Goal: Task Accomplishment & Management: Complete application form

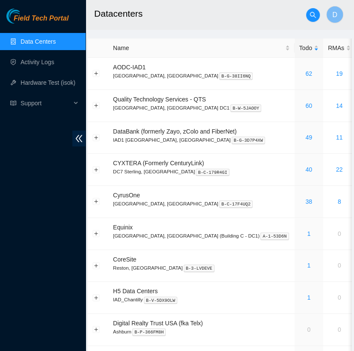
click at [178, 18] on h2 "Datacenters" at bounding box center [212, 13] width 236 height 27
click at [305, 168] on link "40" at bounding box center [308, 169] width 7 height 7
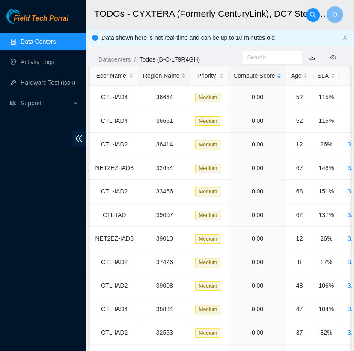
scroll to position [0, 108]
click at [324, 77] on div "SLA" at bounding box center [326, 75] width 18 height 9
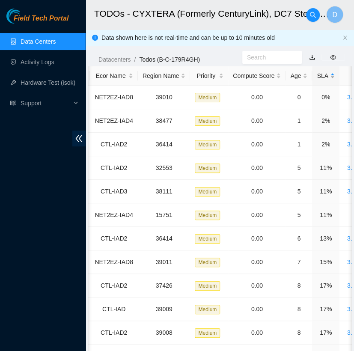
click at [324, 77] on div "SLA" at bounding box center [326, 75] width 18 height 9
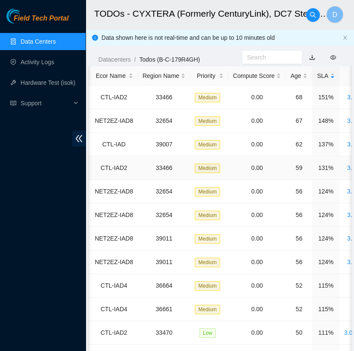
click at [179, 168] on td "33466" at bounding box center [164, 168] width 53 height 24
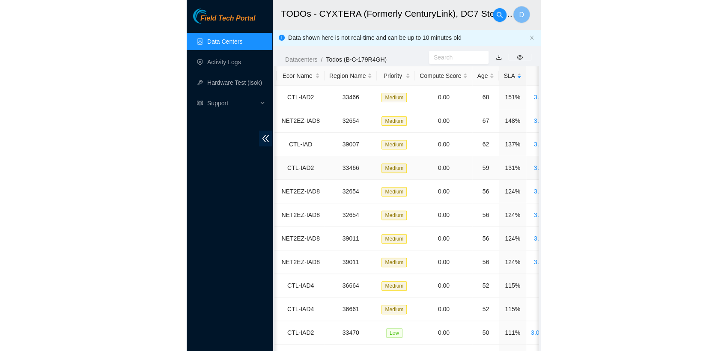
scroll to position [0, 0]
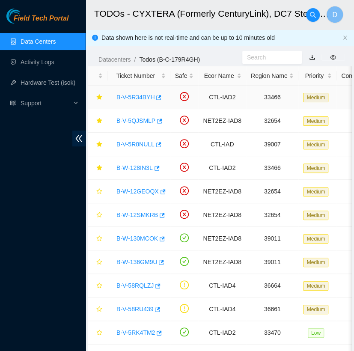
click at [137, 94] on link "B-V-5R34BYH" at bounding box center [135, 97] width 38 height 7
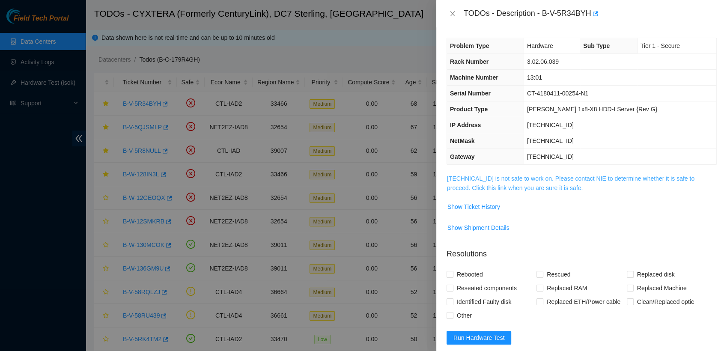
click at [361, 185] on link "23.48.36.65 is not safe to work on. Please contact NIE to determine whether it …" at bounding box center [570, 183] width 247 height 16
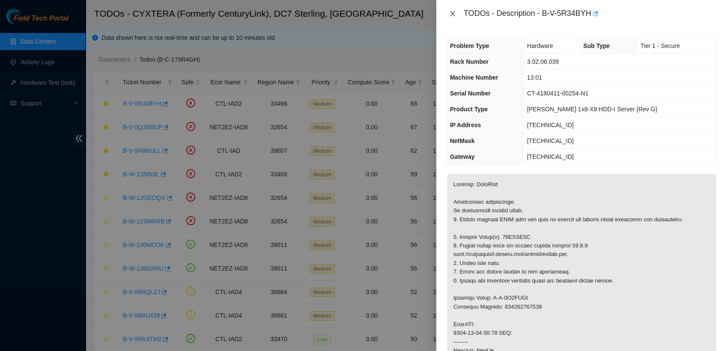
click at [361, 12] on icon "close" at bounding box center [452, 13] width 7 height 7
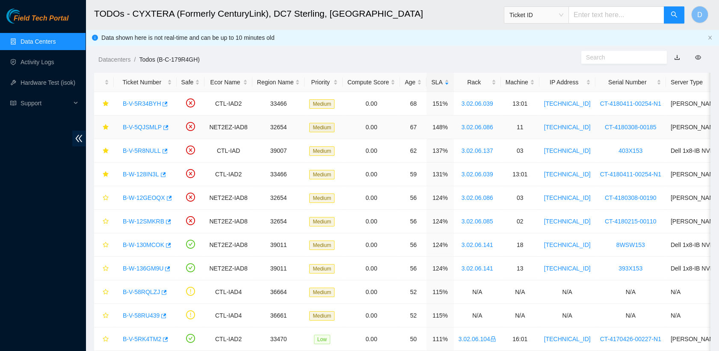
click at [147, 130] on link "B-V-5QJSMLP" at bounding box center [142, 127] width 39 height 7
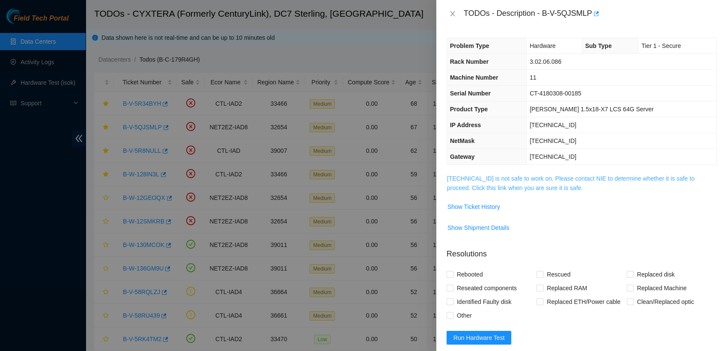
click at [361, 180] on link "23.62.6.116 is not safe to work on. Please contact NIE to determine whether it …" at bounding box center [570, 183] width 247 height 16
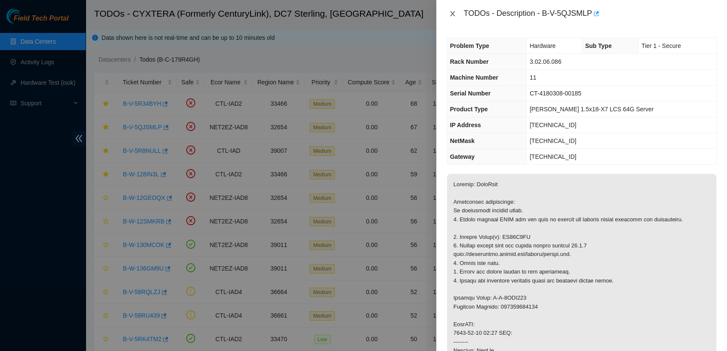
click at [361, 12] on icon "close" at bounding box center [452, 13] width 7 height 7
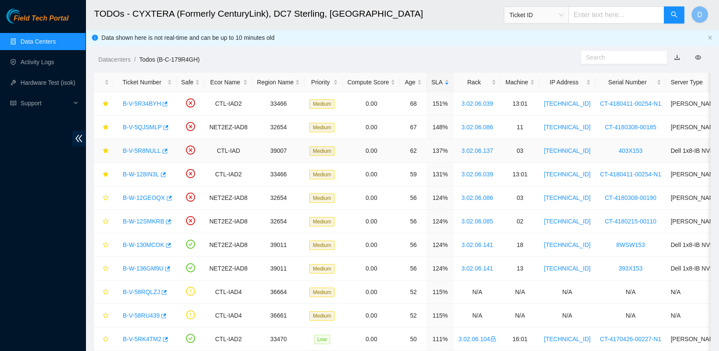
click at [144, 151] on link "B-V-5R8NULL" at bounding box center [142, 150] width 38 height 7
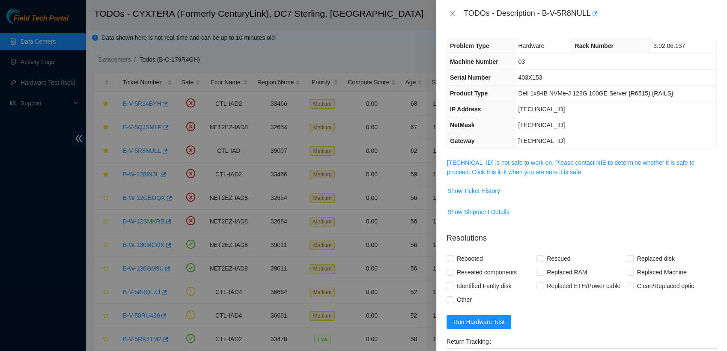
click at [361, 156] on div "Problem Type Hardware Rack Number 3.02.06.137 Machine Number 03 Serial Number 4…" at bounding box center [581, 189] width 291 height 324
click at [361, 163] on link "23.56.173.213 is not safe to work on. Please contact NIE to determine whether i…" at bounding box center [570, 167] width 247 height 16
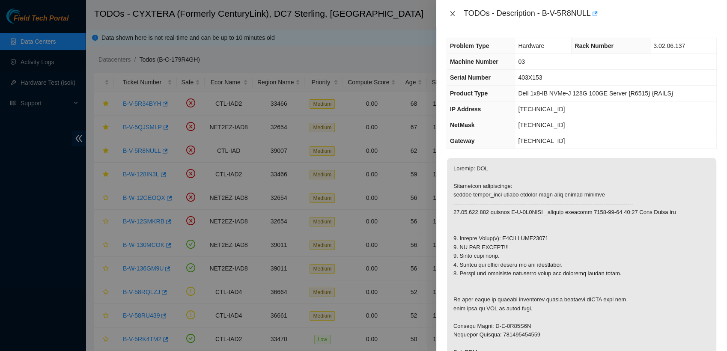
click at [361, 13] on icon "close" at bounding box center [452, 13] width 7 height 7
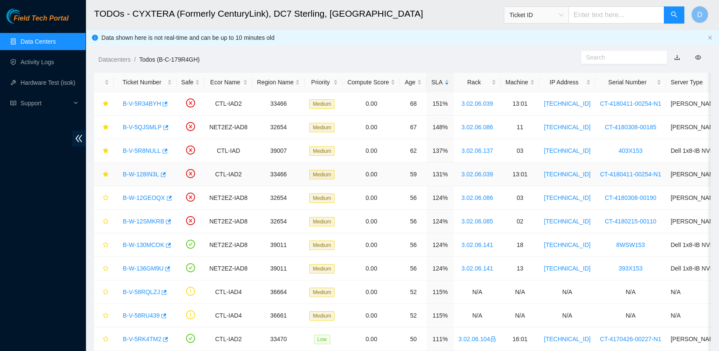
click at [140, 172] on link "B-W-128IN3L" at bounding box center [141, 174] width 36 height 7
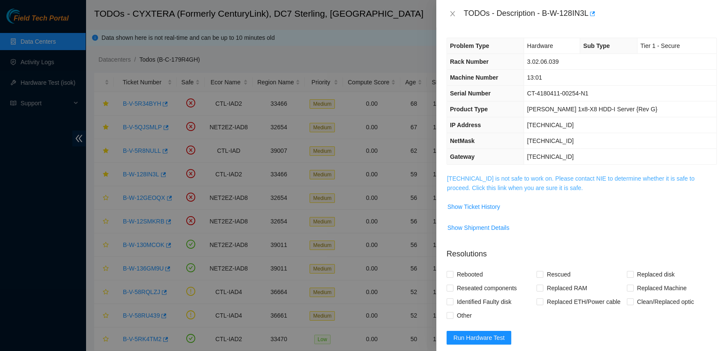
click at [361, 175] on link "23.48.36.65 is not safe to work on. Please contact NIE to determine whether it …" at bounding box center [570, 183] width 247 height 16
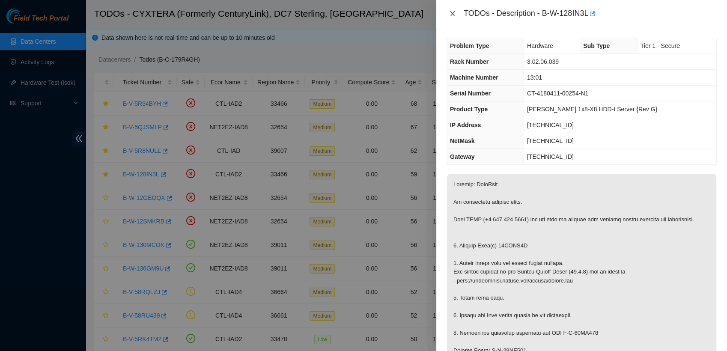
click at [361, 12] on icon "close" at bounding box center [452, 13] width 7 height 7
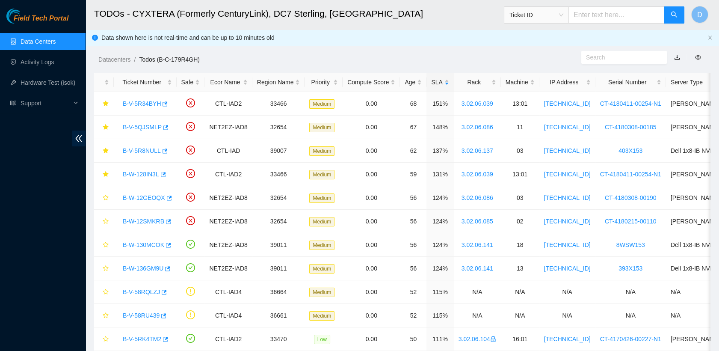
click at [264, 64] on ol "Datacenters / Todos (B-C-179R4GH) /" at bounding box center [329, 59] width 463 height 9
drag, startPoint x: 120, startPoint y: 102, endPoint x: 157, endPoint y: 104, distance: 37.7
click at [157, 104] on div "B-V-5R34BYH" at bounding box center [145, 104] width 53 height 14
copy link "B-V-5R34BYH"
drag, startPoint x: 122, startPoint y: 128, endPoint x: 158, endPoint y: 131, distance: 36.5
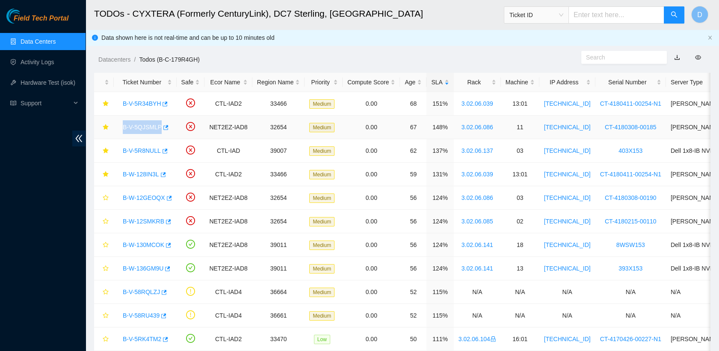
click at [158, 131] on div "B-V-5QJSMLP" at bounding box center [145, 127] width 53 height 14
copy link "B-V-5QJSMLP"
drag, startPoint x: 122, startPoint y: 149, endPoint x: 157, endPoint y: 153, distance: 35.8
click at [157, 153] on div "B-V-5R8NULL" at bounding box center [145, 151] width 53 height 14
copy link "B-V-5R8NULL"
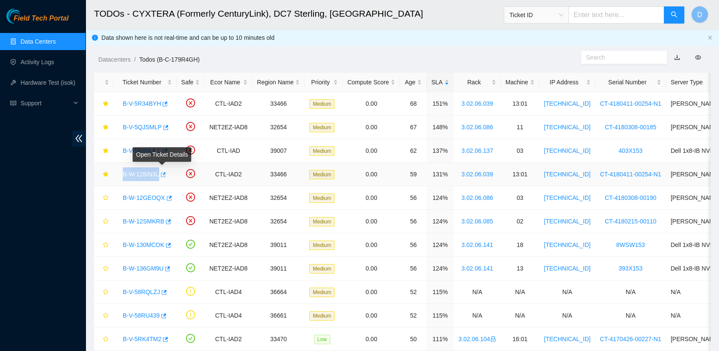
drag, startPoint x: 122, startPoint y: 173, endPoint x: 158, endPoint y: 179, distance: 36.0
click at [158, 179] on div "B-W-128IN3L" at bounding box center [145, 174] width 53 height 14
copy link "B-W-128IN3L"
click at [297, 58] on ol "Datacenters / Todos (B-C-179R4GH) /" at bounding box center [329, 59] width 463 height 9
click at [143, 104] on link "B-V-5R34BYH" at bounding box center [142, 103] width 38 height 7
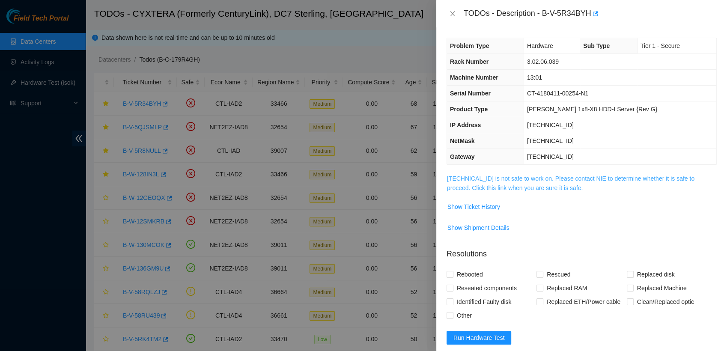
click at [361, 180] on link "23.48.36.65 is not safe to work on. Please contact NIE to determine whether it …" at bounding box center [570, 183] width 247 height 16
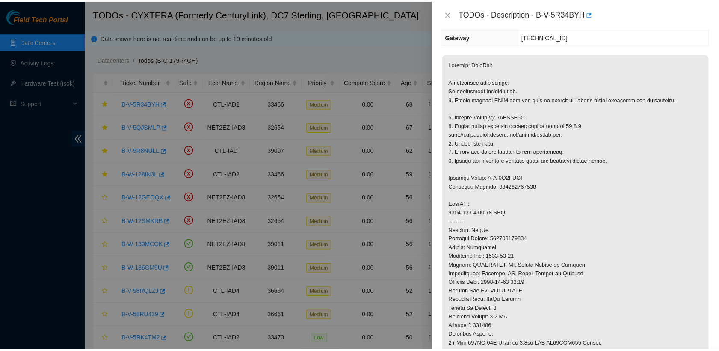
scroll to position [122, 0]
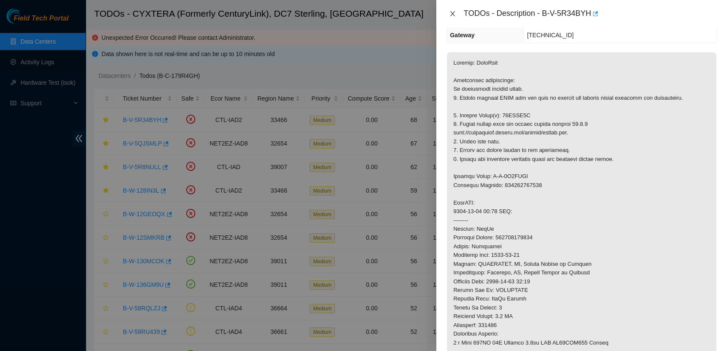
click at [361, 13] on icon "close" at bounding box center [452, 13] width 5 height 5
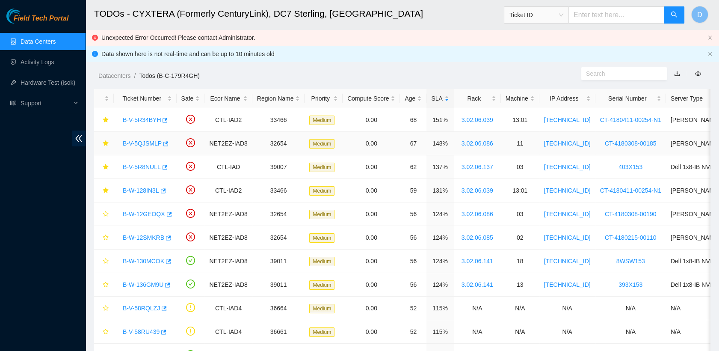
click at [140, 145] on link "B-V-5QJSMLP" at bounding box center [142, 143] width 39 height 7
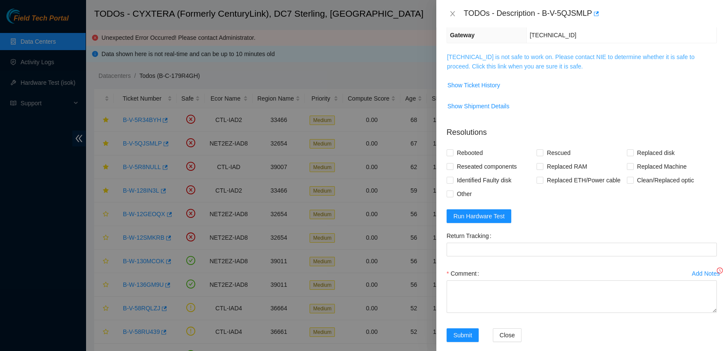
click at [361, 64] on link "23.62.6.116 is not safe to work on. Please contact NIE to determine whether it …" at bounding box center [570, 61] width 247 height 16
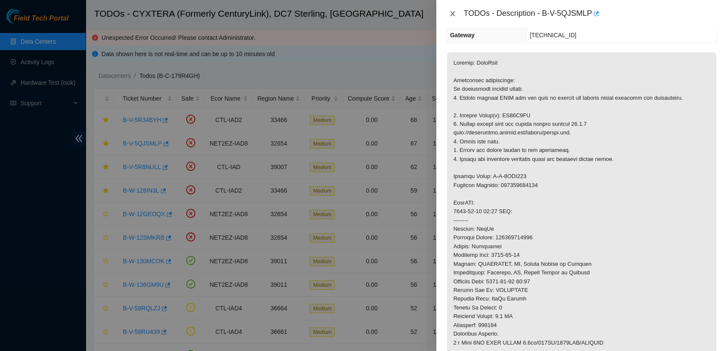
click at [361, 15] on icon "close" at bounding box center [452, 13] width 7 height 7
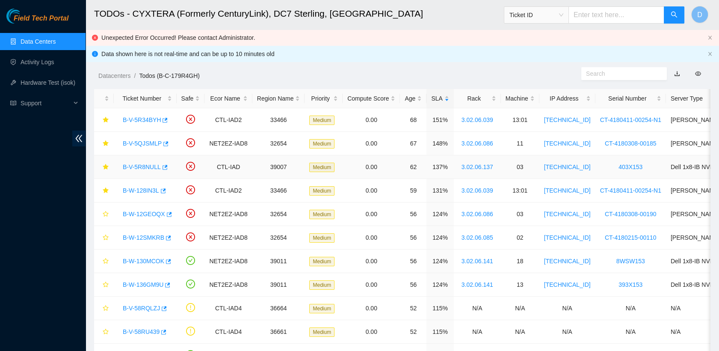
click at [144, 161] on div "B-V-5R8NULL" at bounding box center [145, 167] width 53 height 14
click at [147, 169] on link "B-V-5R8NULL" at bounding box center [142, 166] width 38 height 7
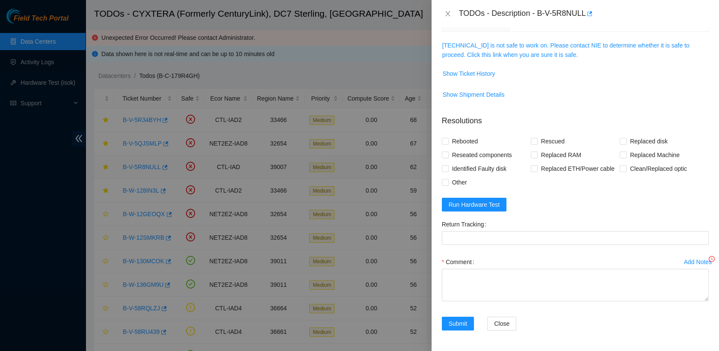
scroll to position [116, 0]
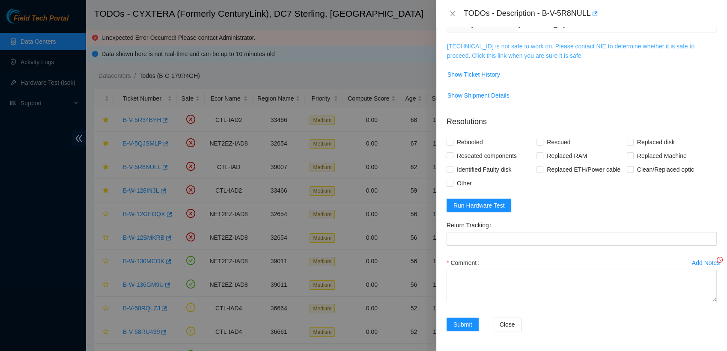
click at [361, 54] on link "23.56.173.213 is not safe to work on. Please contact NIE to determine whether i…" at bounding box center [570, 51] width 247 height 16
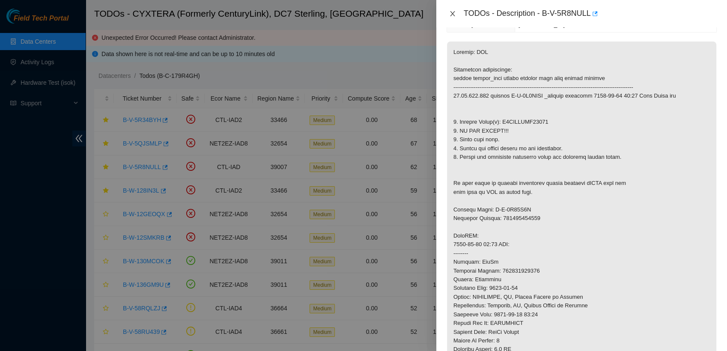
click at [361, 15] on icon "close" at bounding box center [452, 13] width 5 height 5
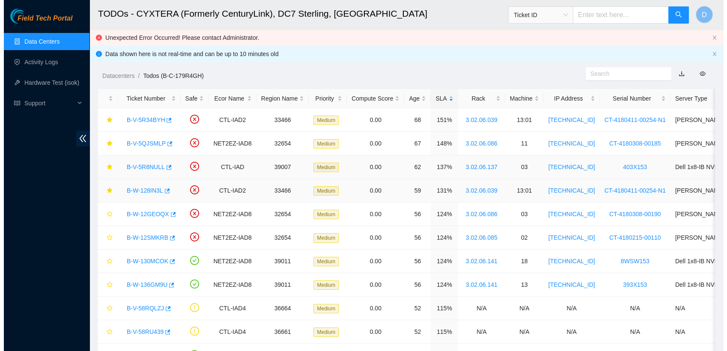
scroll to position [154, 0]
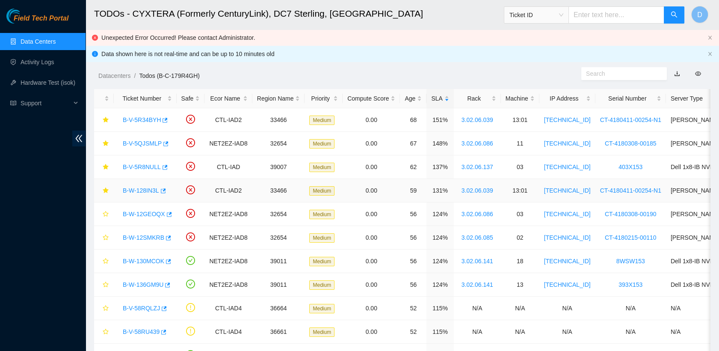
click at [141, 189] on link "B-W-128IN3L" at bounding box center [141, 190] width 36 height 7
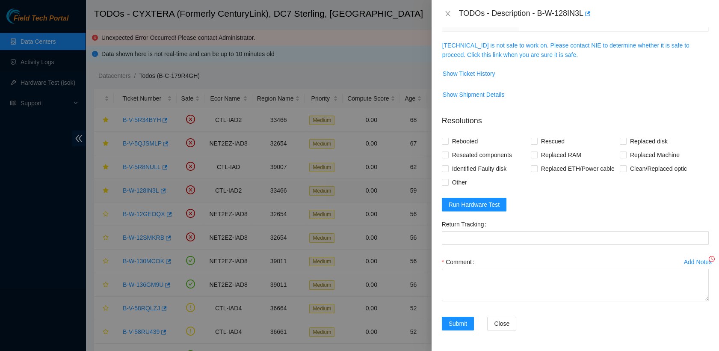
scroll to position [116, 0]
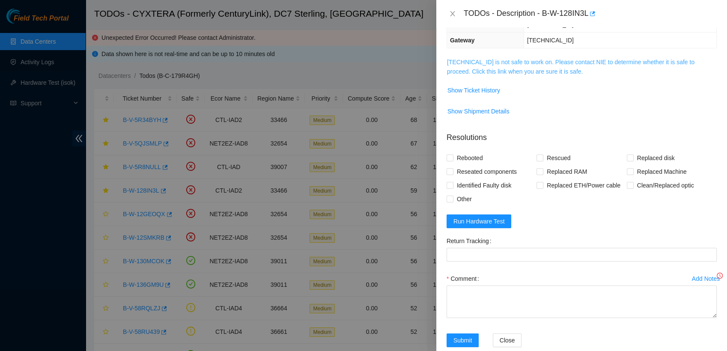
click at [361, 70] on link "23.48.36.65 is not safe to work on. Please contact NIE to determine whether it …" at bounding box center [570, 67] width 247 height 16
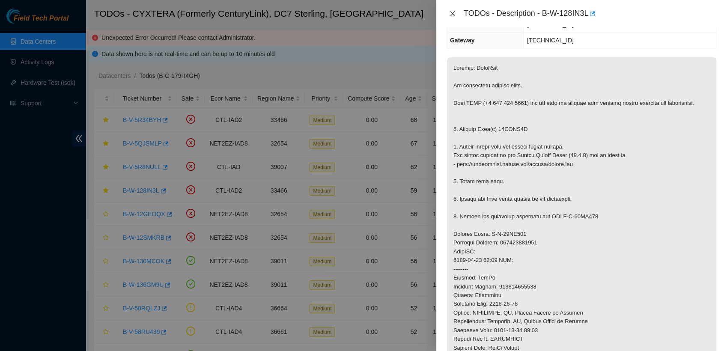
click at [361, 12] on icon "close" at bounding box center [452, 13] width 5 height 5
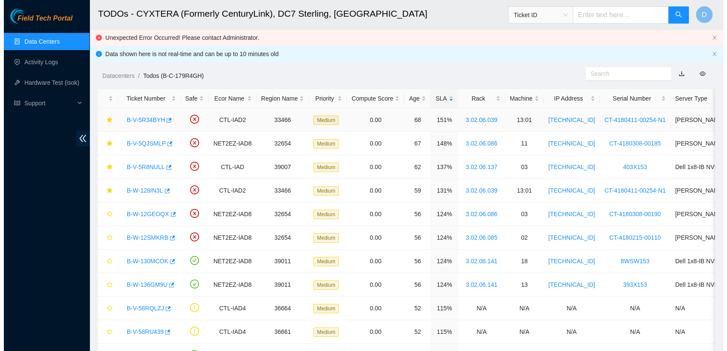
scroll to position [154, 0]
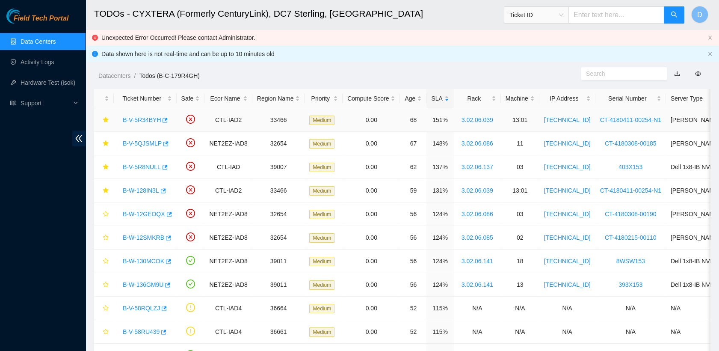
click at [146, 122] on link "B-V-5R34BYH" at bounding box center [142, 119] width 38 height 7
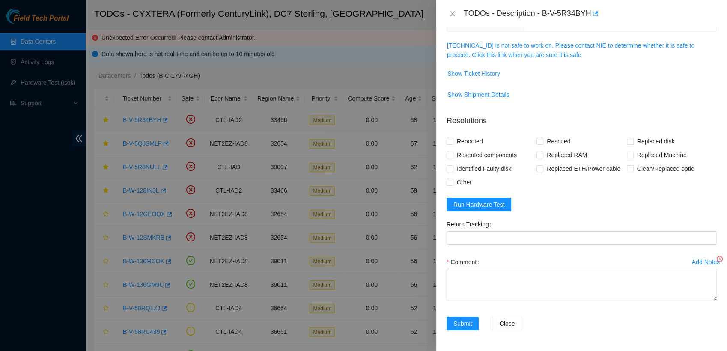
scroll to position [116, 0]
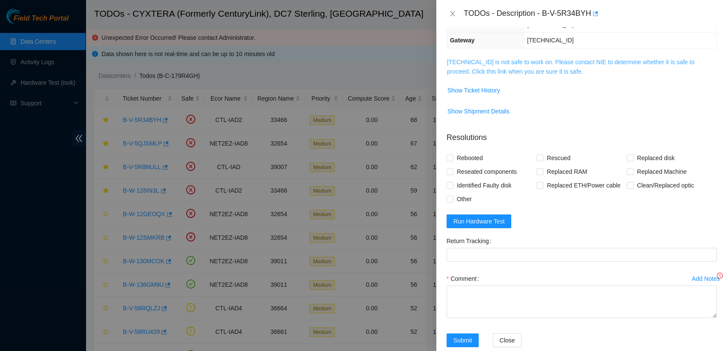
click at [361, 71] on link "23.48.36.65 is not safe to work on. Please contact NIE to determine whether it …" at bounding box center [570, 67] width 247 height 16
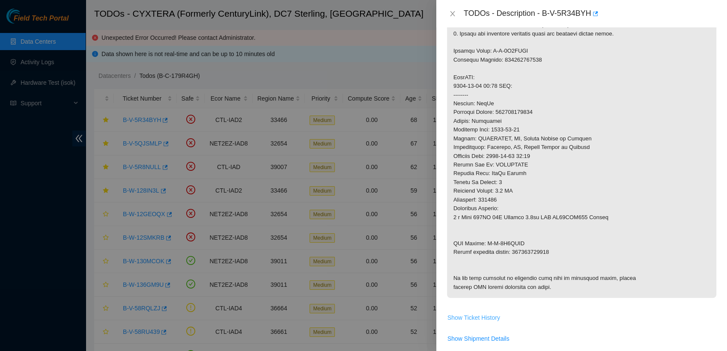
scroll to position [247, 0]
click at [361, 249] on p at bounding box center [581, 112] width 269 height 371
copy p "463470031561"
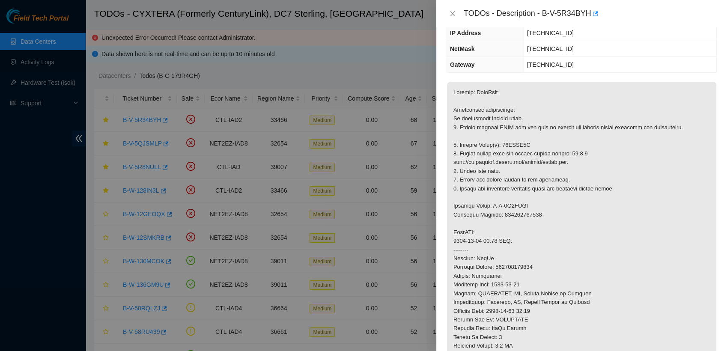
scroll to position [97, 0]
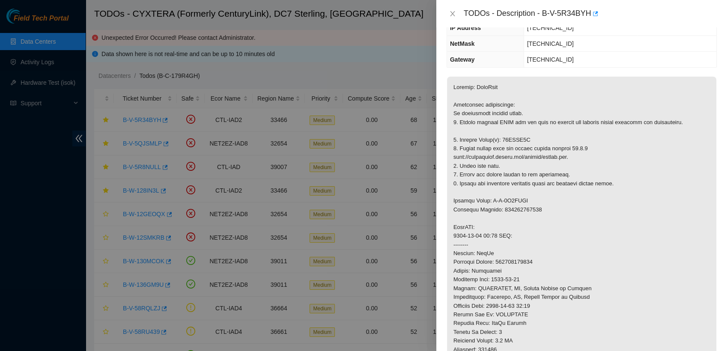
click at [361, 138] on p at bounding box center [581, 262] width 269 height 371
copy p "04GAMM1A"
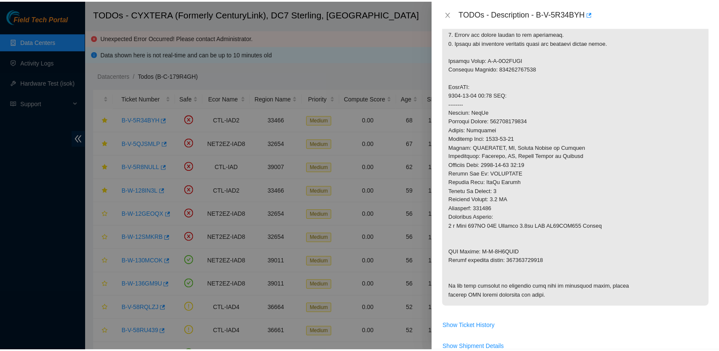
scroll to position [242, 0]
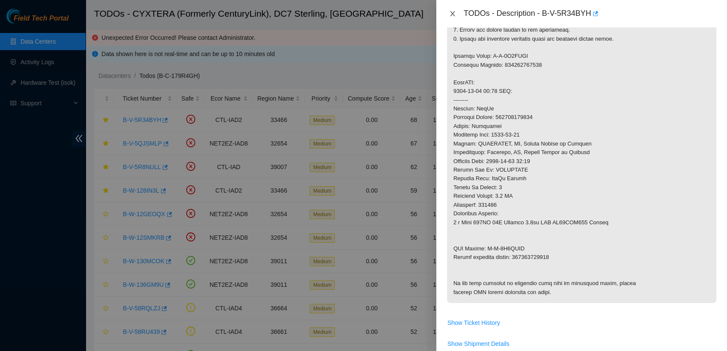
click at [361, 16] on icon "close" at bounding box center [452, 13] width 5 height 5
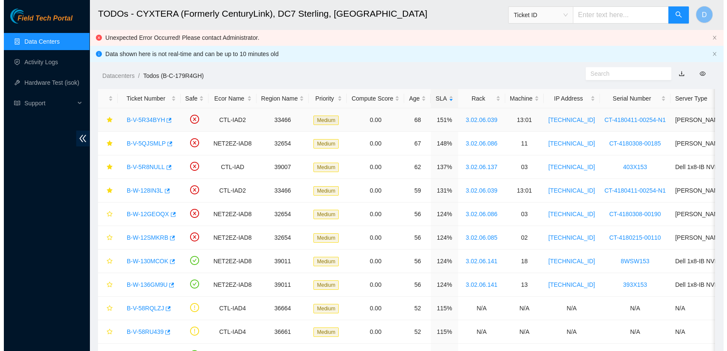
scroll to position [137, 0]
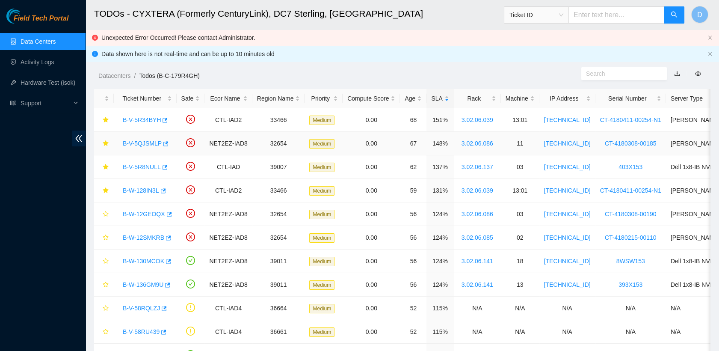
click at [139, 140] on link "B-V-5QJSMLP" at bounding box center [142, 143] width 39 height 7
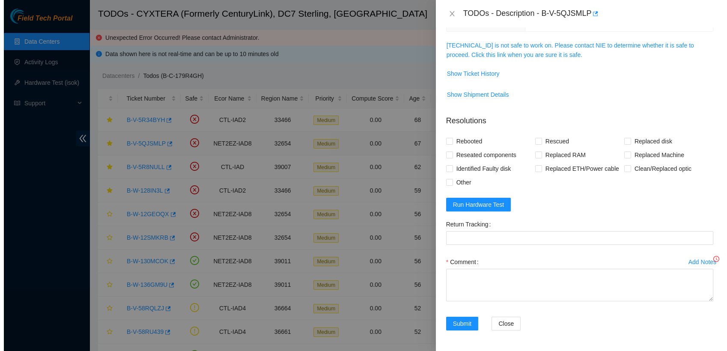
scroll to position [99, 0]
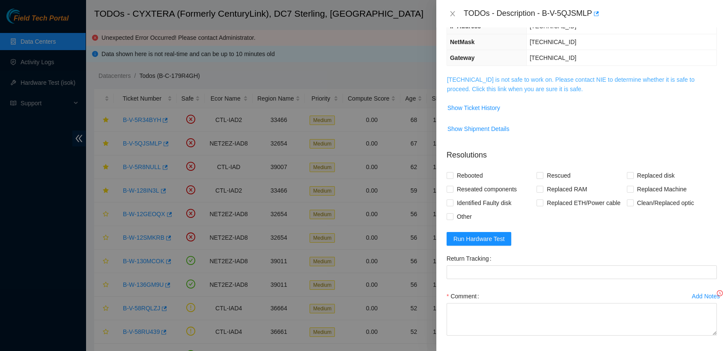
click at [361, 82] on link "23.62.6.116 is not safe to work on. Please contact NIE to determine whether it …" at bounding box center [570, 84] width 247 height 16
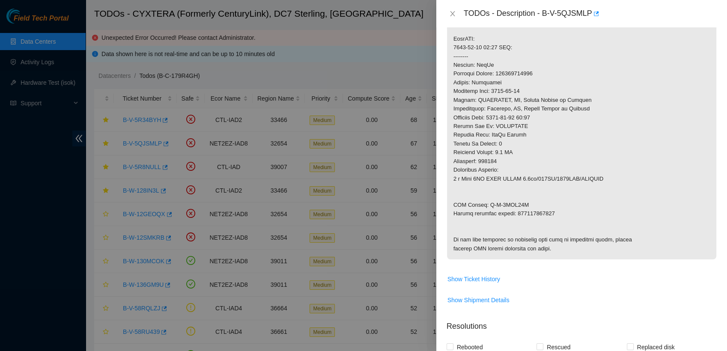
scroll to position [291, 0]
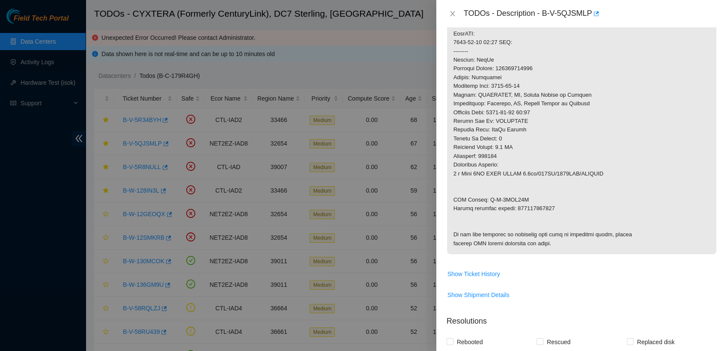
click at [361, 210] on p at bounding box center [581, 68] width 269 height 371
copy p "463470029984"
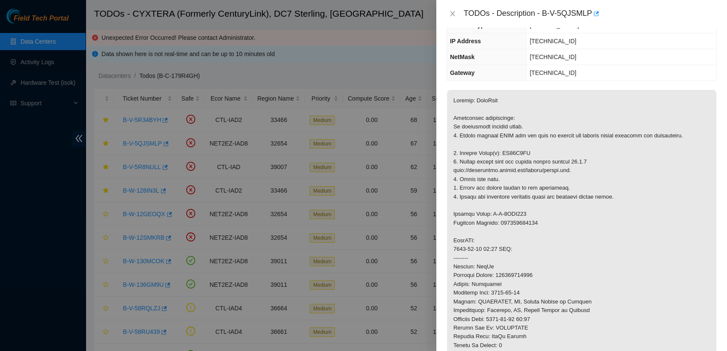
scroll to position [82, 0]
click at [361, 154] on p at bounding box center [581, 277] width 269 height 371
copy p "ZC14X2EN"
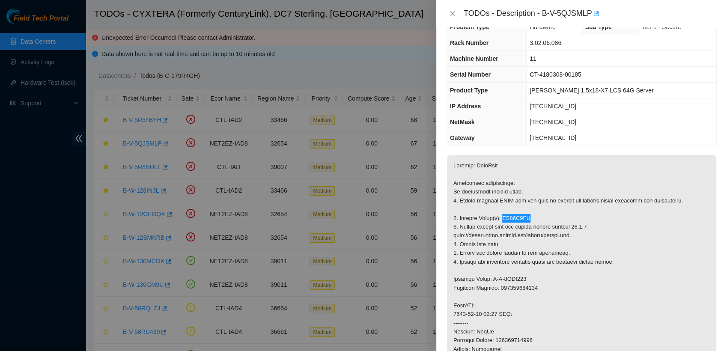
scroll to position [0, 0]
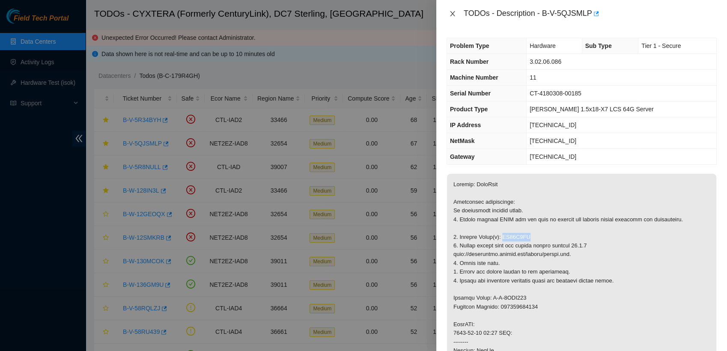
click at [361, 12] on icon "close" at bounding box center [452, 13] width 5 height 5
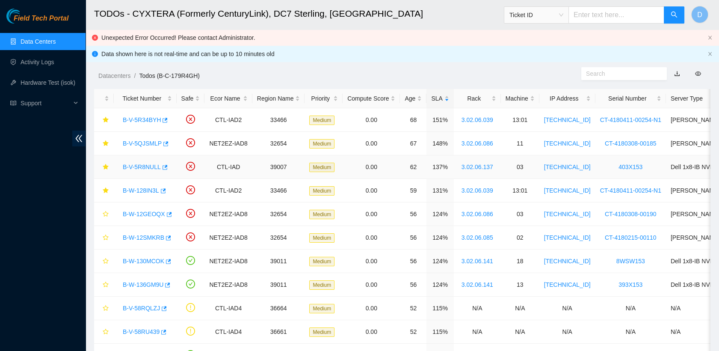
click at [152, 165] on link "B-V-5R8NULL" at bounding box center [142, 166] width 38 height 7
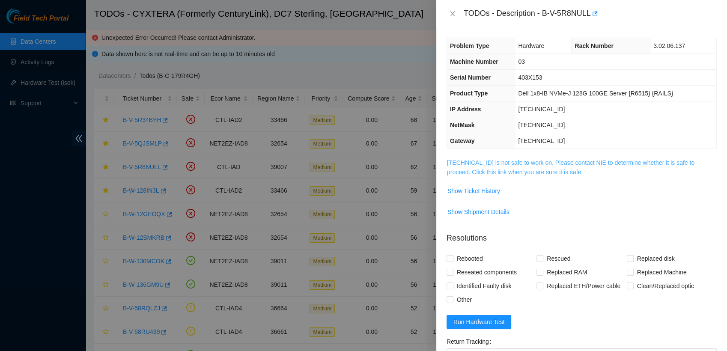
click at [361, 169] on link "23.56.173.213 is not safe to work on. Please contact NIE to determine whether i…" at bounding box center [570, 167] width 247 height 16
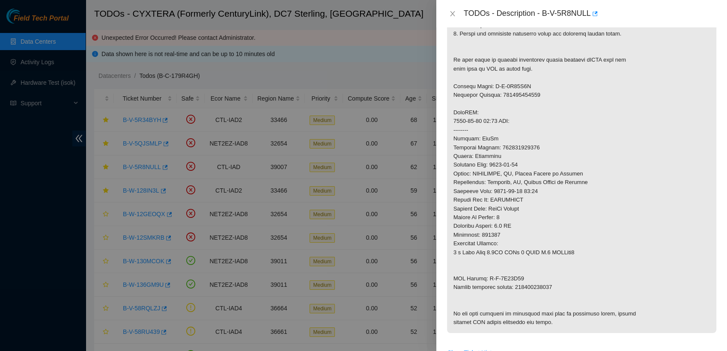
scroll to position [243, 0]
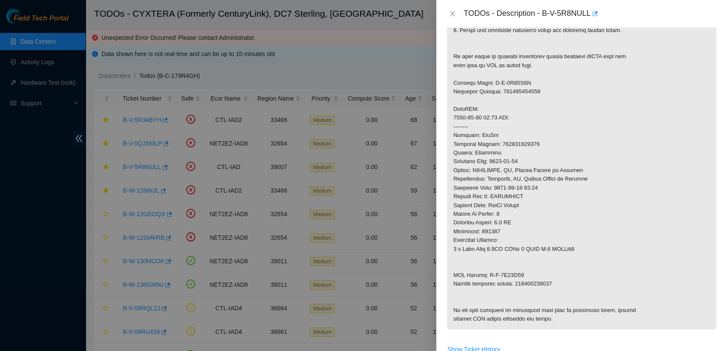
click at [361, 284] on p at bounding box center [581, 122] width 269 height 415
copy p "463470032822"
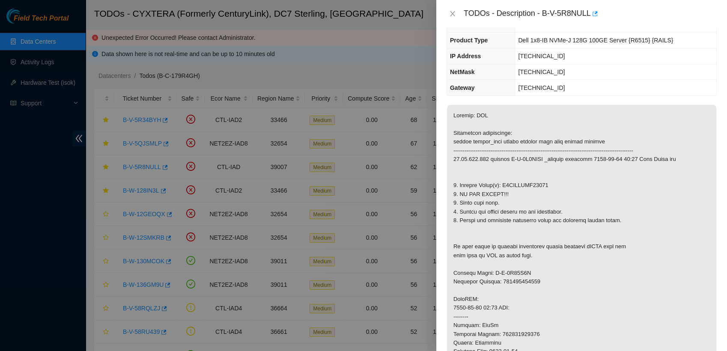
scroll to position [0, 0]
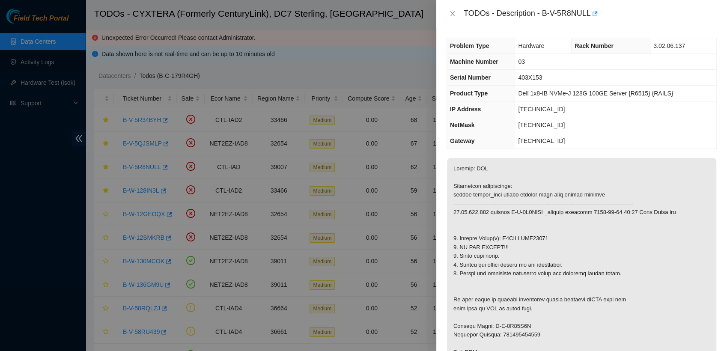
copy p "S5CUNEUMC00936"
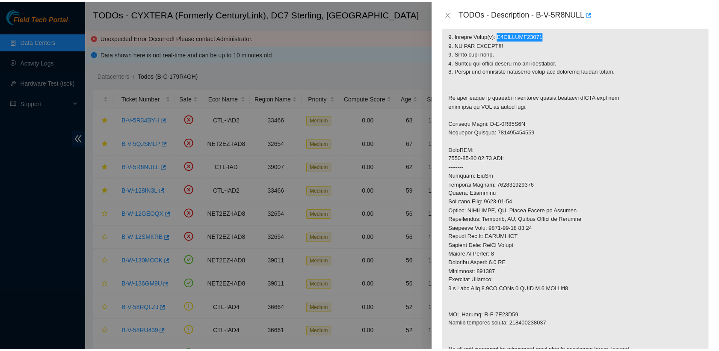
scroll to position [202, 0]
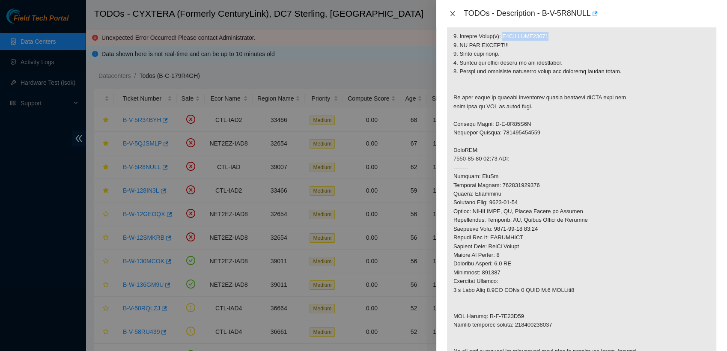
click at [361, 15] on icon "close" at bounding box center [452, 13] width 5 height 5
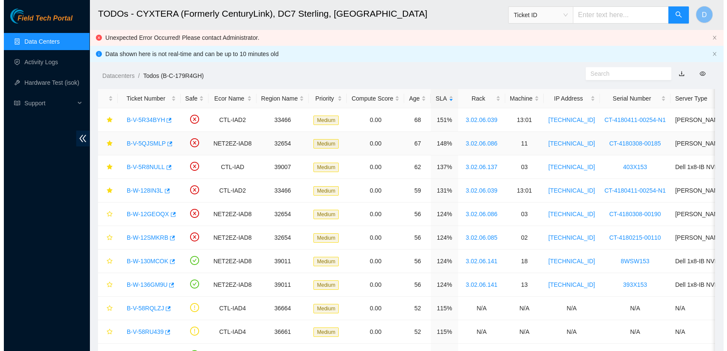
scroll to position [137, 0]
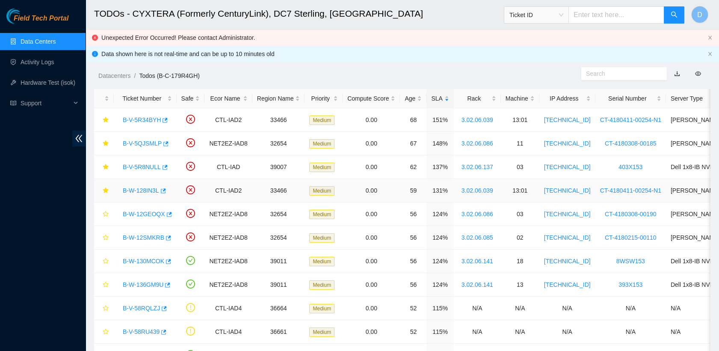
click at [144, 188] on link "B-W-128IN3L" at bounding box center [141, 190] width 36 height 7
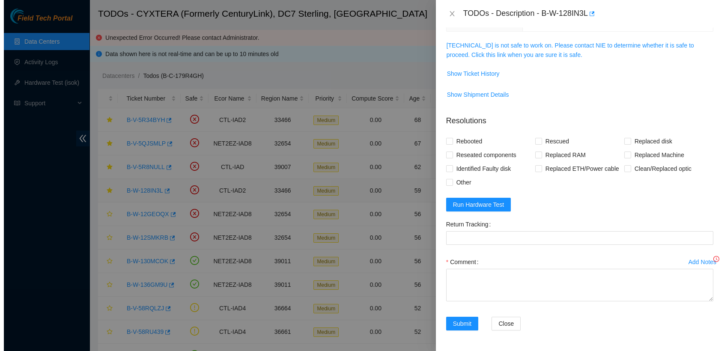
scroll to position [99, 0]
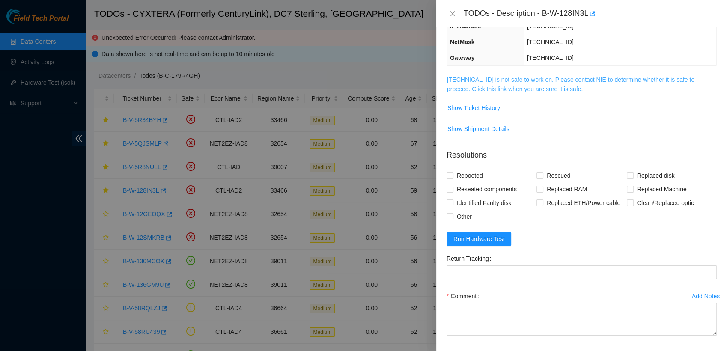
click at [361, 79] on link "23.48.36.65 is not safe to work on. Please contact NIE to determine whether it …" at bounding box center [570, 84] width 247 height 16
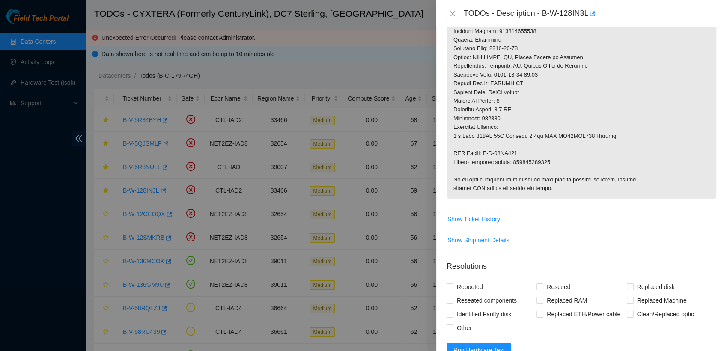
scroll to position [412, 0]
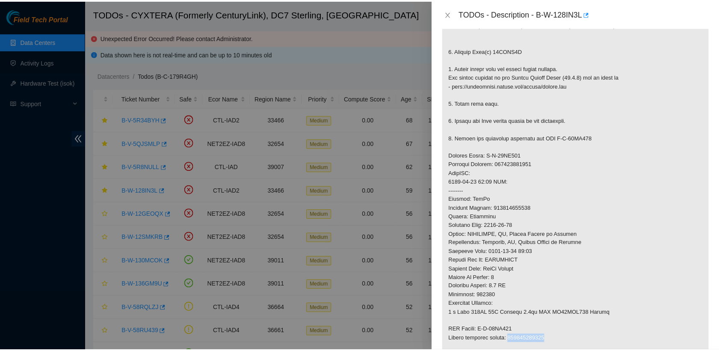
scroll to position [194, 0]
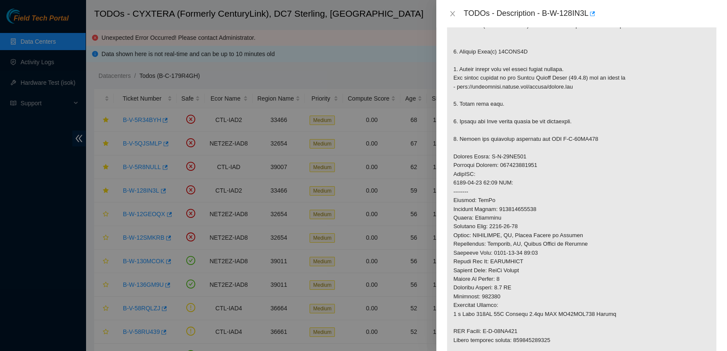
click at [361, 53] on p at bounding box center [581, 179] width 269 height 398
click at [361, 13] on icon "close" at bounding box center [452, 13] width 7 height 7
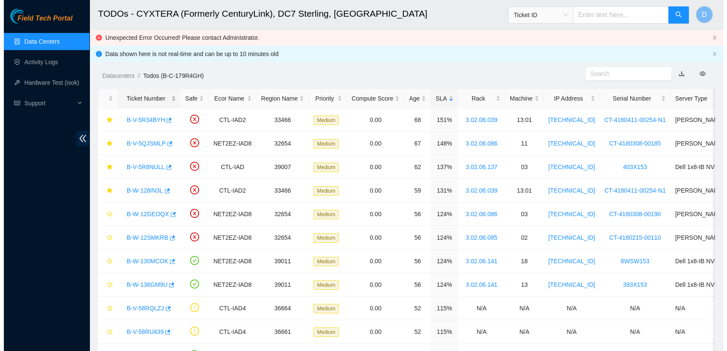
scroll to position [137, 0]
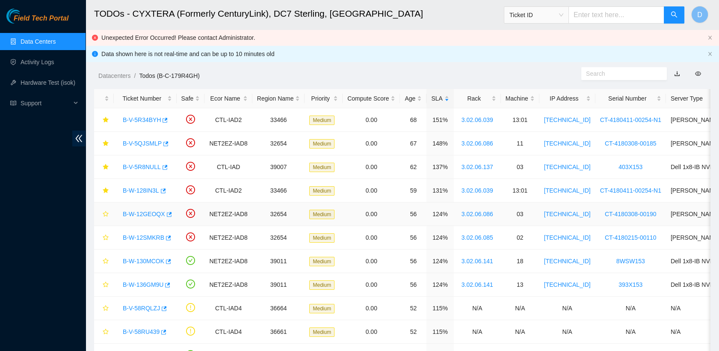
click at [150, 213] on link "B-W-12GEOQX" at bounding box center [144, 214] width 42 height 7
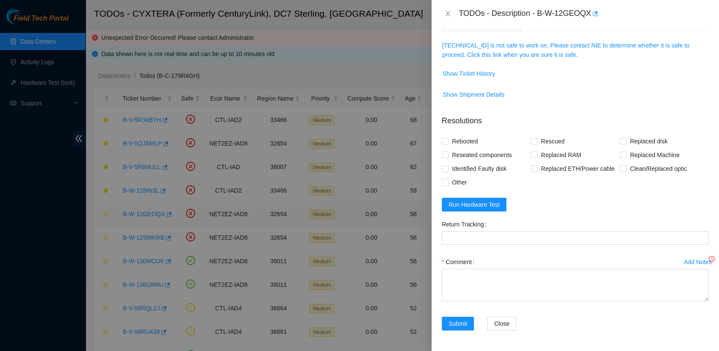
scroll to position [99, 0]
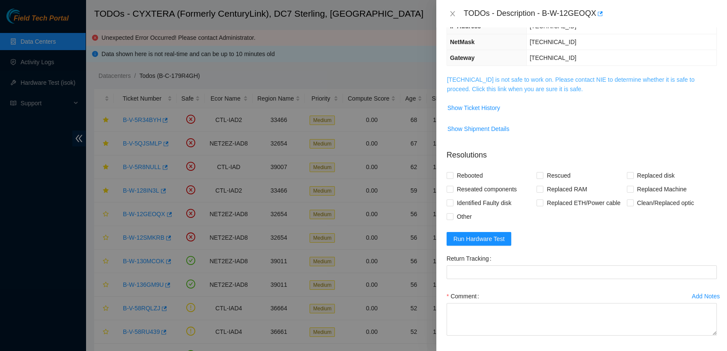
click at [361, 90] on link "23.62.6.100 is not safe to work on. Please contact NIE to determine whether it …" at bounding box center [570, 84] width 247 height 16
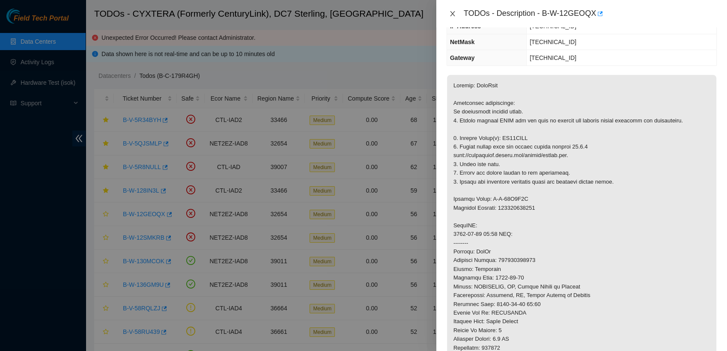
click at [361, 15] on icon "close" at bounding box center [452, 13] width 7 height 7
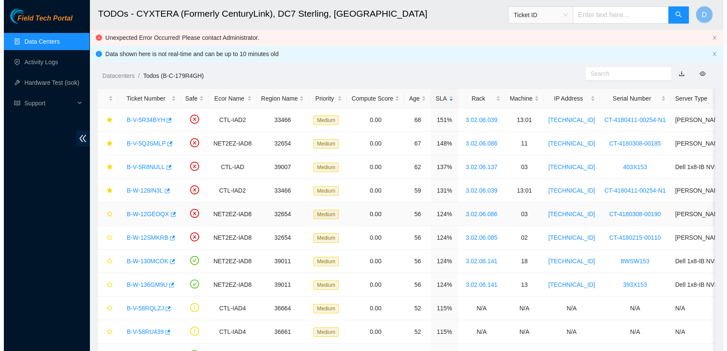
scroll to position [137, 0]
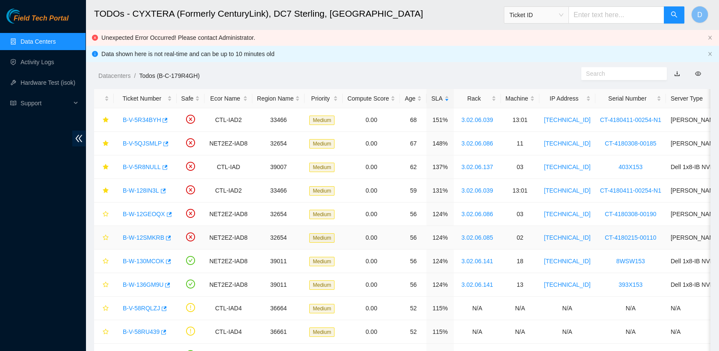
click at [147, 235] on link "B-W-12SMKRB" at bounding box center [144, 237] width 42 height 7
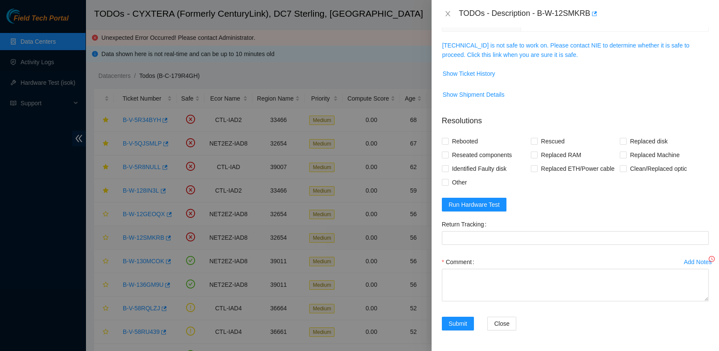
scroll to position [99, 0]
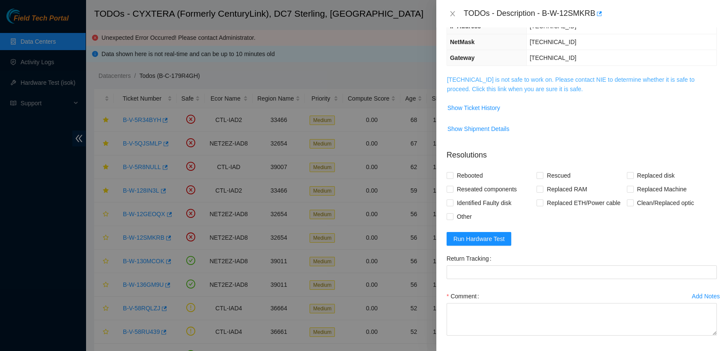
click at [361, 84] on link "23.62.6.68 is not safe to work on. Please contact NIE to determine whether it i…" at bounding box center [570, 84] width 247 height 16
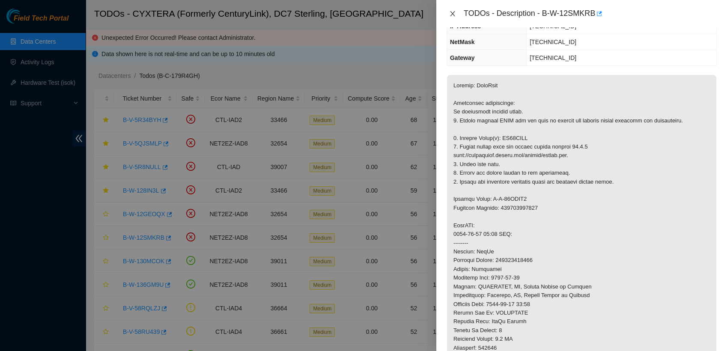
click at [361, 17] on icon "close" at bounding box center [452, 13] width 7 height 7
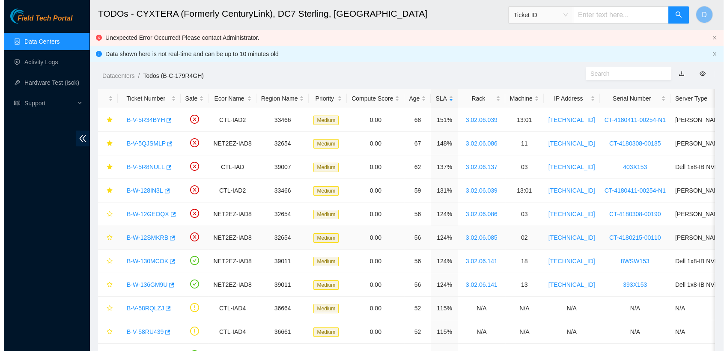
scroll to position [137, 0]
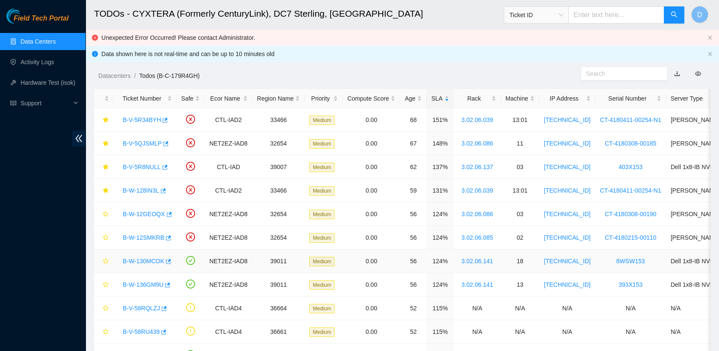
click at [149, 258] on link "B-W-130MCOK" at bounding box center [144, 261] width 42 height 7
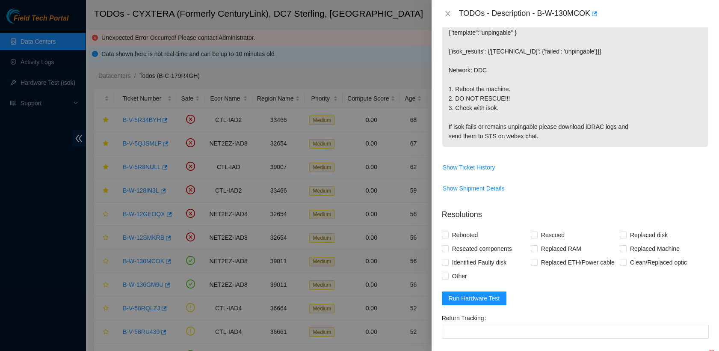
scroll to position [99, 0]
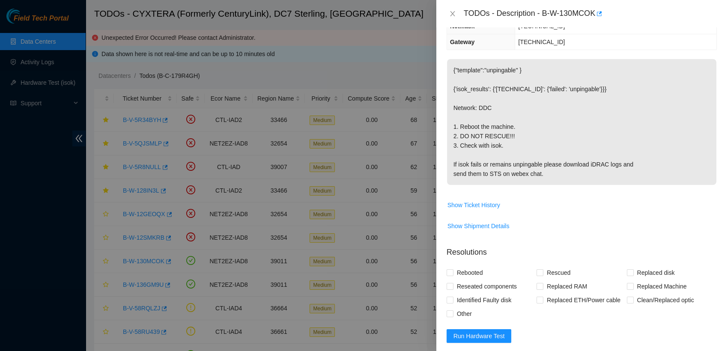
click at [361, 216] on div at bounding box center [363, 175] width 727 height 351
click at [361, 14] on icon "close" at bounding box center [452, 13] width 5 height 5
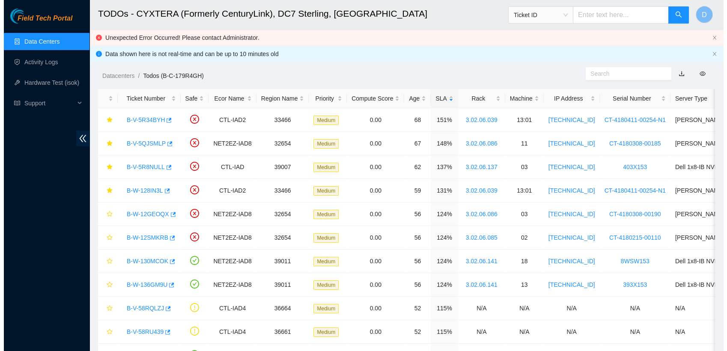
scroll to position [137, 0]
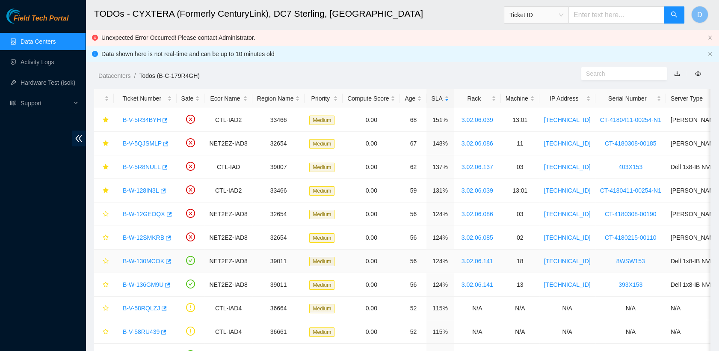
click at [140, 258] on link "B-W-130MCOK" at bounding box center [144, 261] width 42 height 7
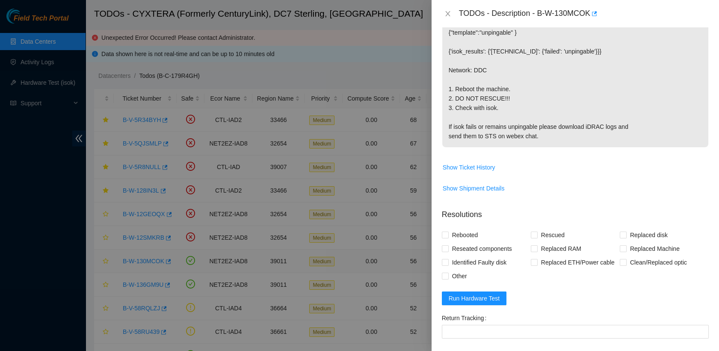
scroll to position [99, 0]
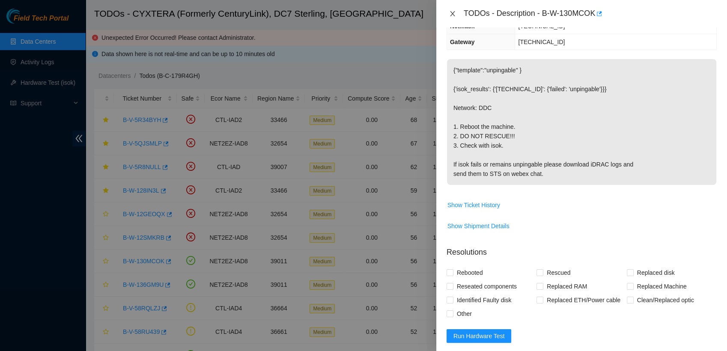
click at [361, 15] on icon "close" at bounding box center [452, 13] width 5 height 5
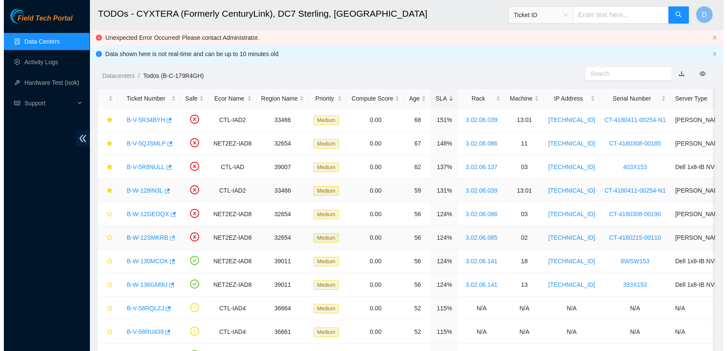
scroll to position [137, 0]
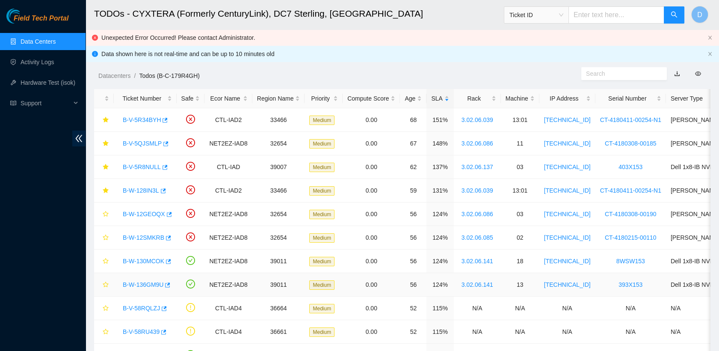
click at [151, 283] on link "B-W-136GM9U" at bounding box center [143, 284] width 41 height 7
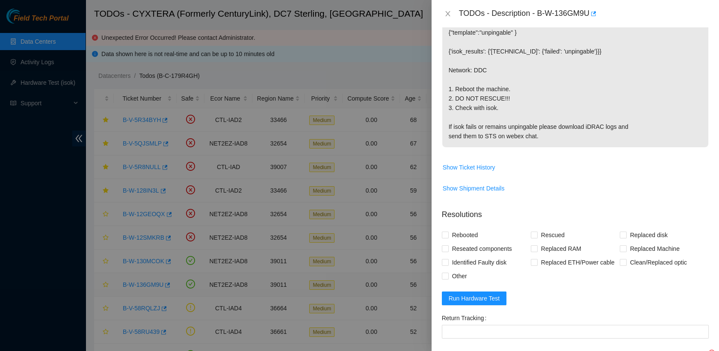
scroll to position [99, 0]
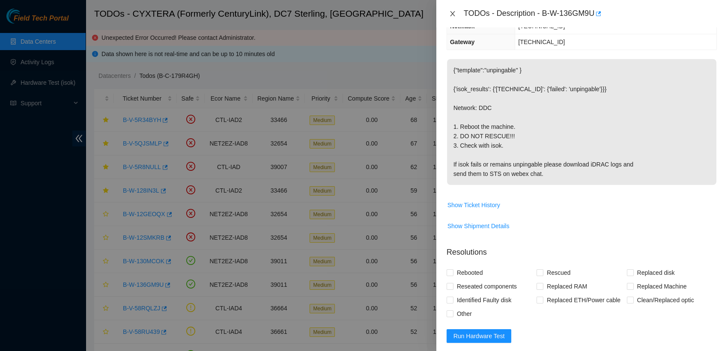
click at [361, 12] on icon "close" at bounding box center [452, 13] width 7 height 7
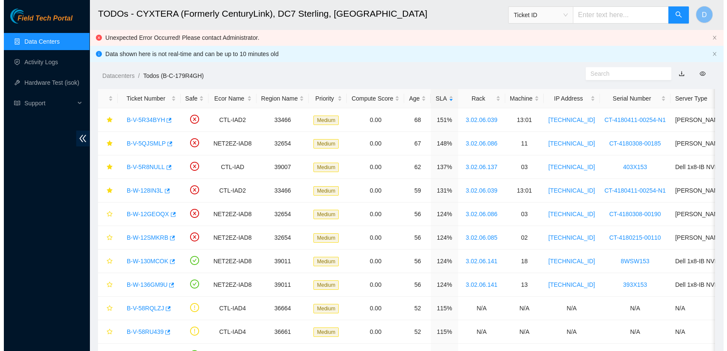
scroll to position [137, 0]
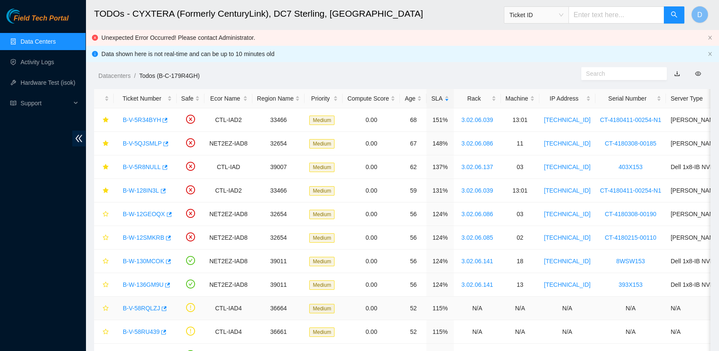
click at [137, 307] on link "B-V-58RQLZJ" at bounding box center [141, 308] width 37 height 7
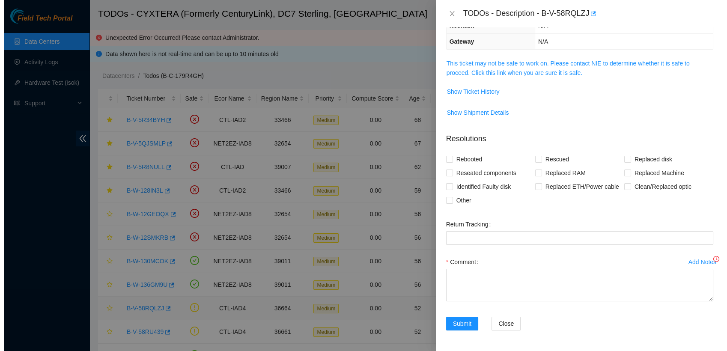
scroll to position [99, 0]
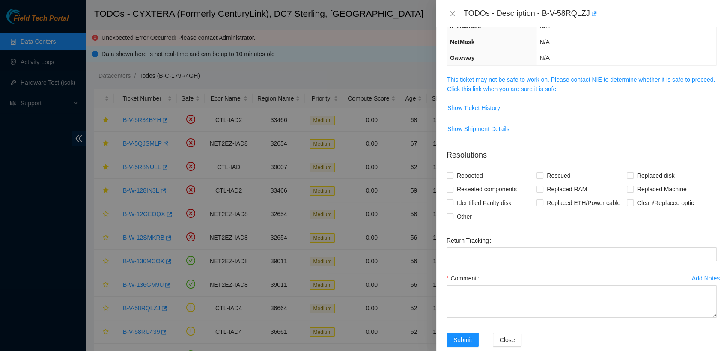
click at [361, 93] on td "This ticket may not be safe to work on. Please contact NIE to determine whether…" at bounding box center [581, 87] width 270 height 26
click at [361, 87] on link "This ticket may not be safe to work on. Please contact NIE to determine whether…" at bounding box center [581, 84] width 268 height 16
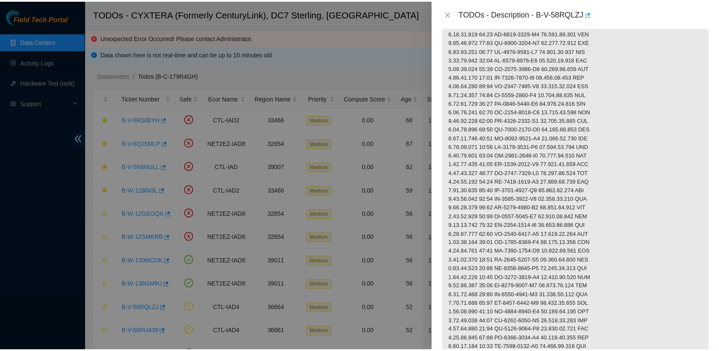
scroll to position [161, 0]
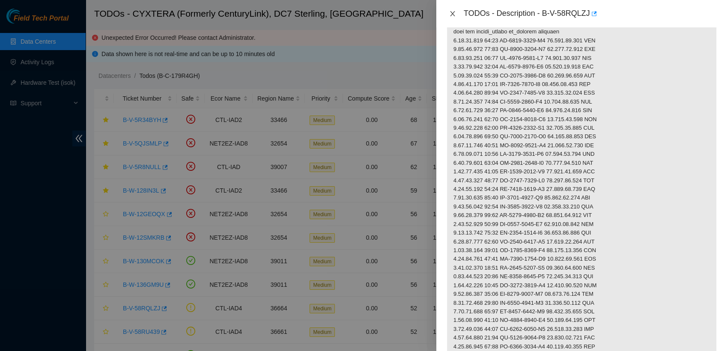
click at [361, 14] on icon "close" at bounding box center [452, 13] width 7 height 7
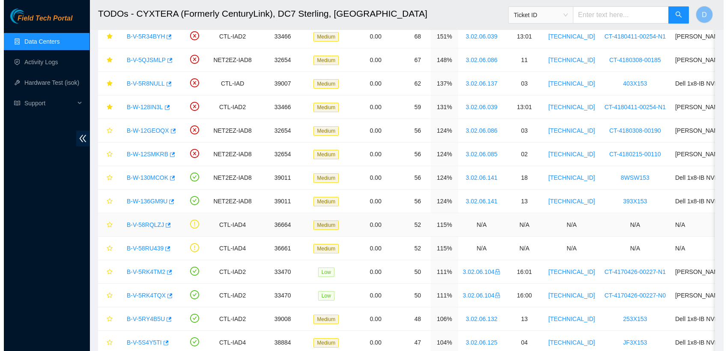
scroll to position [85, 0]
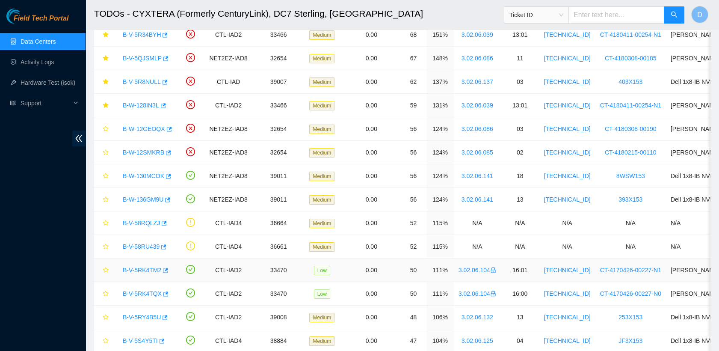
click at [151, 267] on link "B-V-5RK4TM2" at bounding box center [142, 270] width 39 height 7
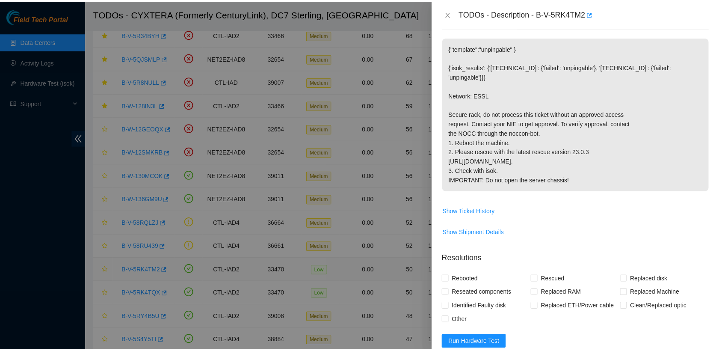
scroll to position [99, 0]
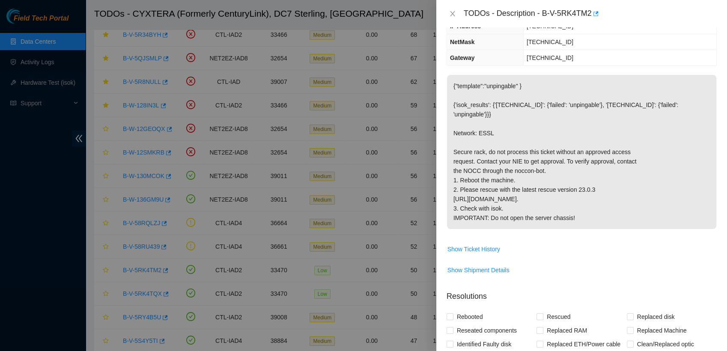
click at [361, 7] on div "TODOs - Description - B-V-5RK4TM2" at bounding box center [581, 14] width 270 height 14
click at [361, 13] on icon "close" at bounding box center [452, 13] width 5 height 5
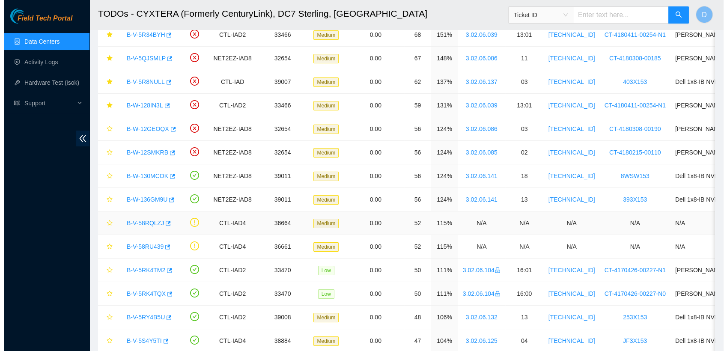
scroll to position [137, 0]
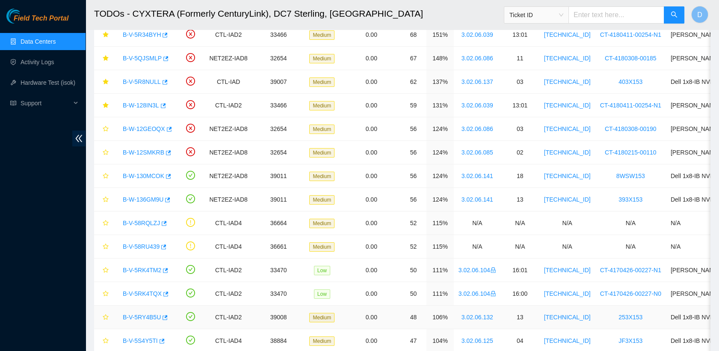
click at [142, 319] on link "B-V-5RY4B5U" at bounding box center [142, 317] width 38 height 7
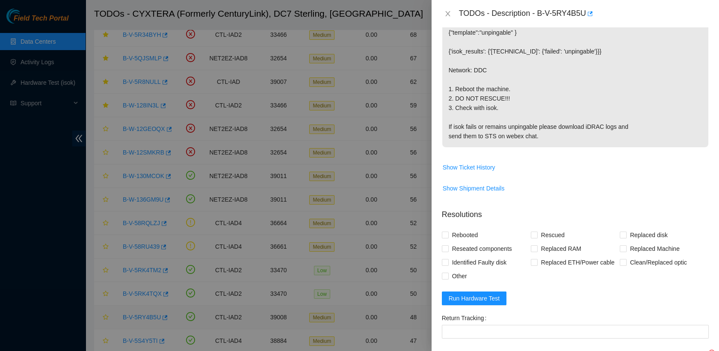
scroll to position [99, 0]
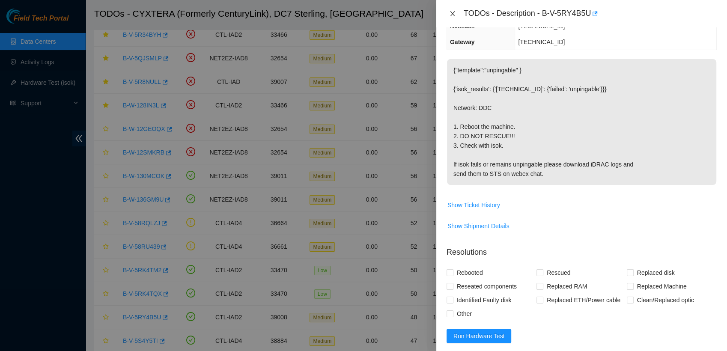
click at [361, 13] on icon "close" at bounding box center [452, 13] width 7 height 7
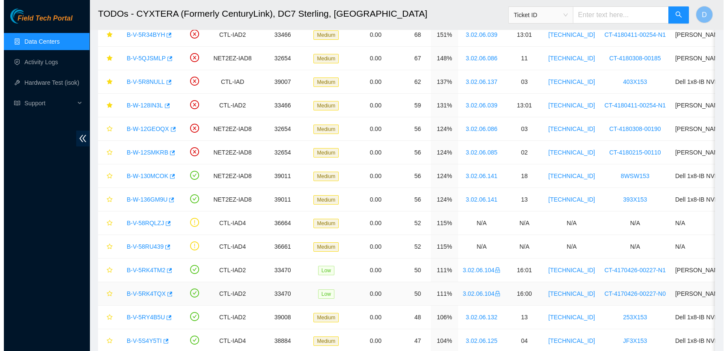
scroll to position [137, 0]
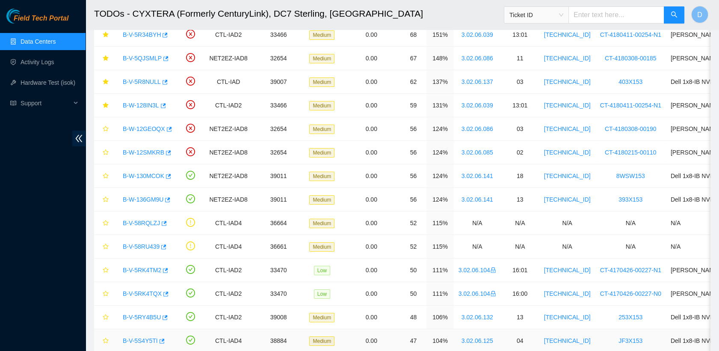
click at [145, 342] on link "B-V-5S4Y5TI" at bounding box center [140, 340] width 35 height 7
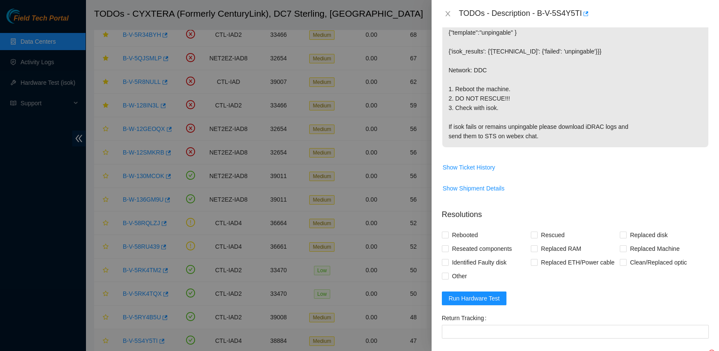
scroll to position [99, 0]
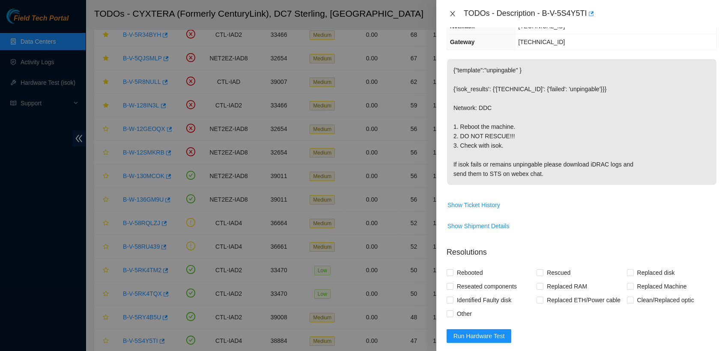
click at [361, 14] on icon "close" at bounding box center [452, 13] width 7 height 7
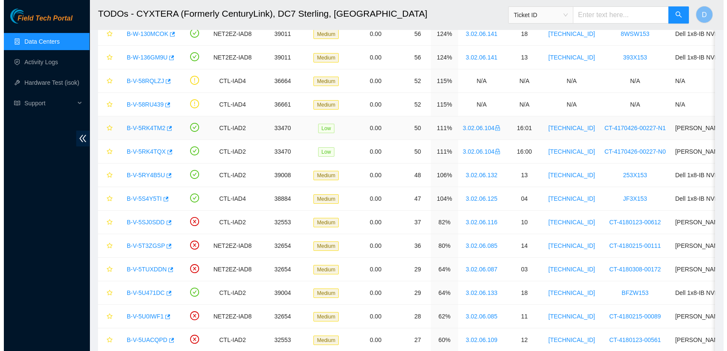
scroll to position [228, 0]
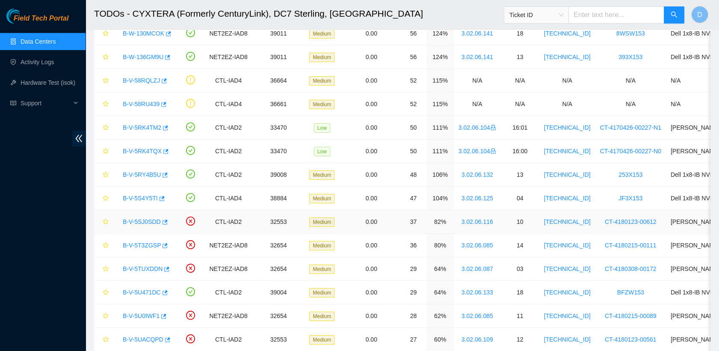
click at [149, 220] on link "B-V-5SJ0SDD" at bounding box center [142, 221] width 38 height 7
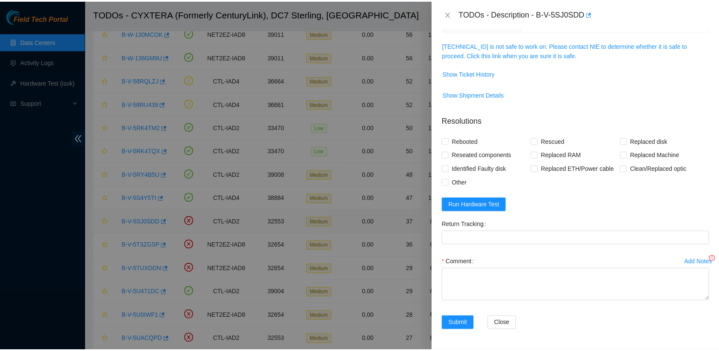
scroll to position [99, 0]
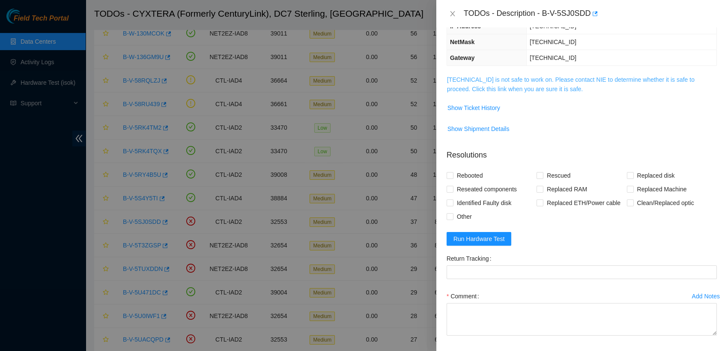
click at [361, 80] on link "23.217.116.110 is not safe to work on. Please contact NIE to determine whether …" at bounding box center [570, 84] width 247 height 16
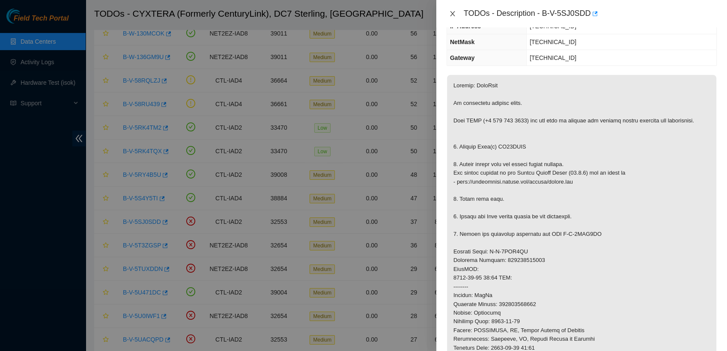
click at [361, 13] on icon "close" at bounding box center [452, 13] width 7 height 7
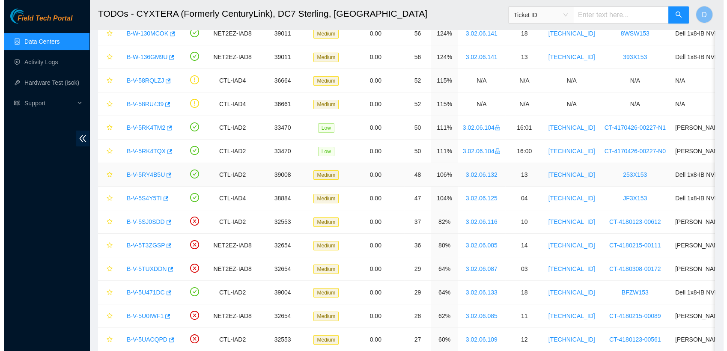
scroll to position [0, 0]
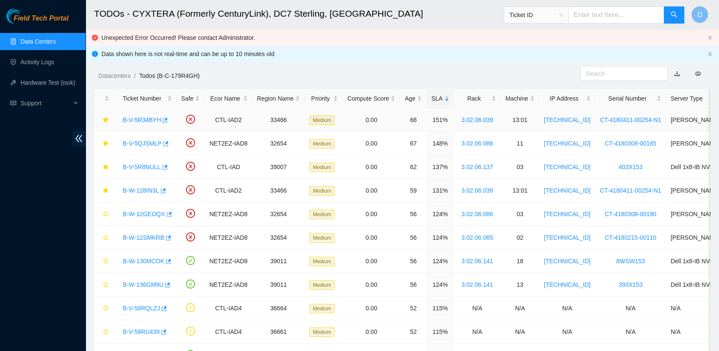
click at [149, 119] on link "B-V-5R34BYH" at bounding box center [142, 119] width 38 height 7
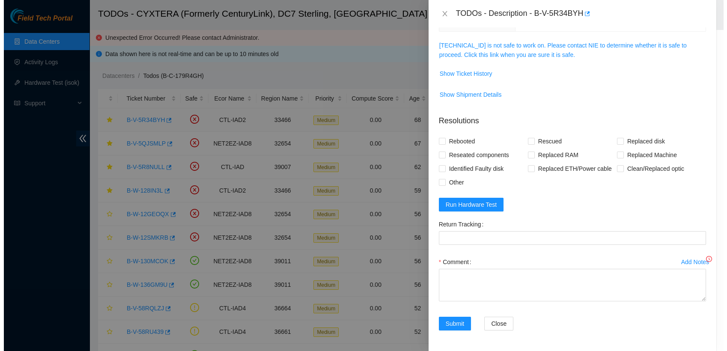
scroll to position [99, 0]
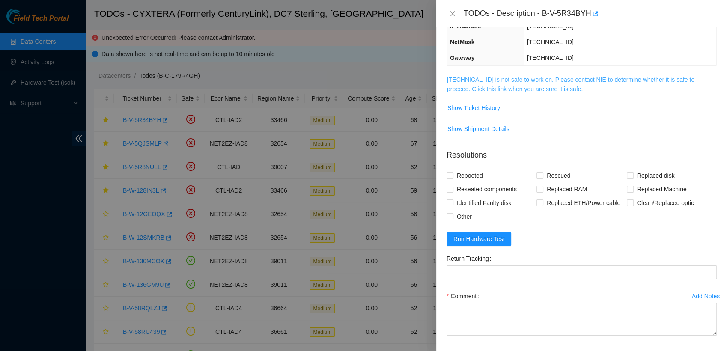
click at [361, 82] on link "23.48.36.65 is not safe to work on. Please contact NIE to determine whether it …" at bounding box center [570, 84] width 247 height 16
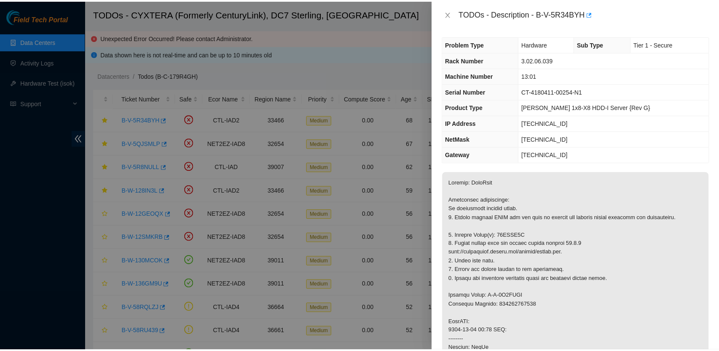
scroll to position [0, 0]
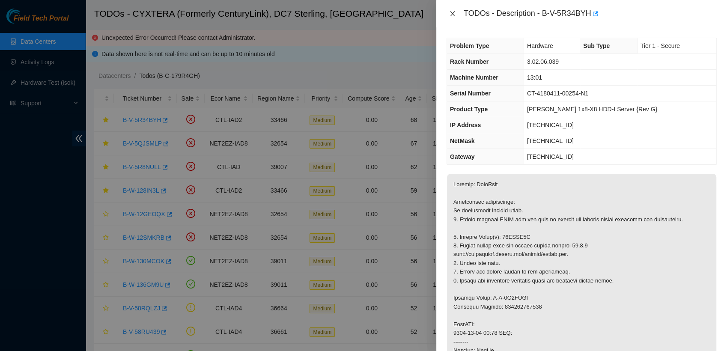
click at [361, 12] on icon "close" at bounding box center [452, 13] width 5 height 5
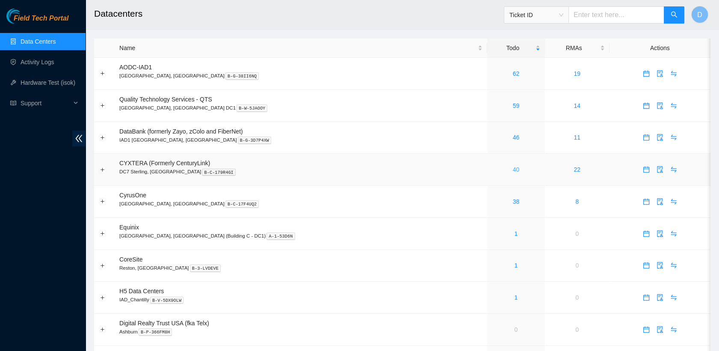
click at [513, 169] on link "40" at bounding box center [516, 169] width 7 height 7
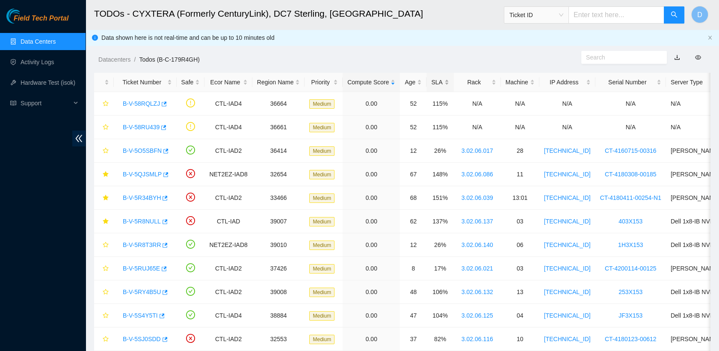
click at [431, 78] on div "SLA" at bounding box center [440, 81] width 18 height 9
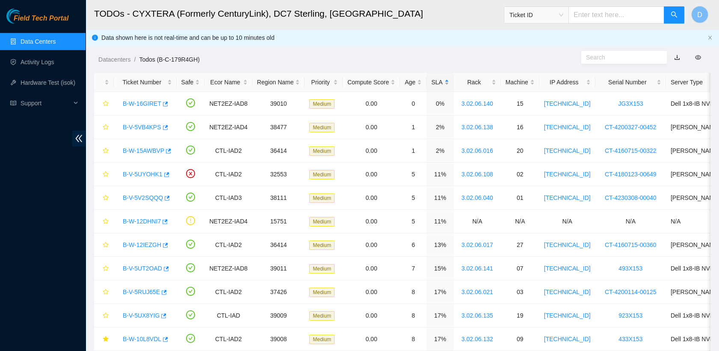
click at [431, 78] on div "SLA" at bounding box center [440, 81] width 18 height 9
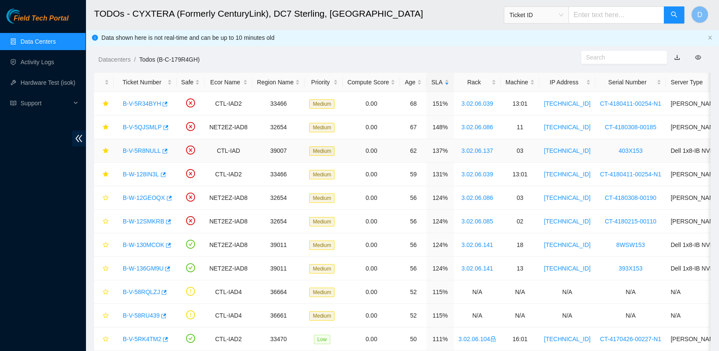
click at [145, 153] on link "B-V-5R8NULL" at bounding box center [142, 150] width 38 height 7
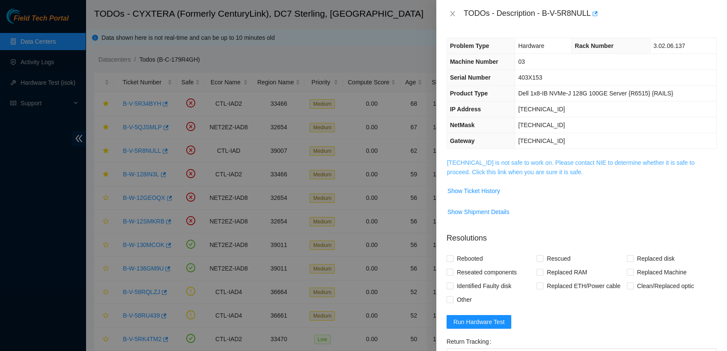
click at [510, 162] on link "23.56.173.213 is not safe to work on. Please contact NIE to determine whether i…" at bounding box center [570, 167] width 247 height 16
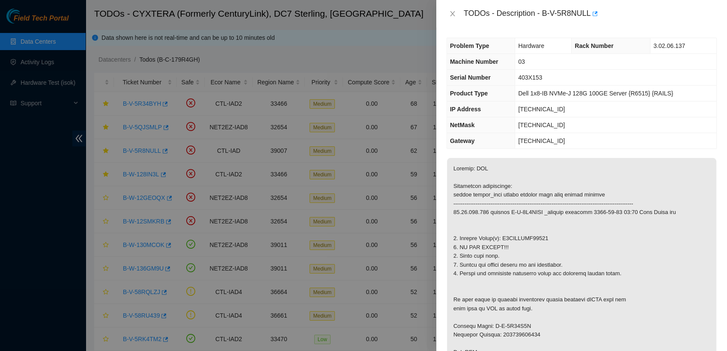
click at [476, 23] on div "TODOs - Description - B-V-5R8NULL" at bounding box center [581, 13] width 291 height 27
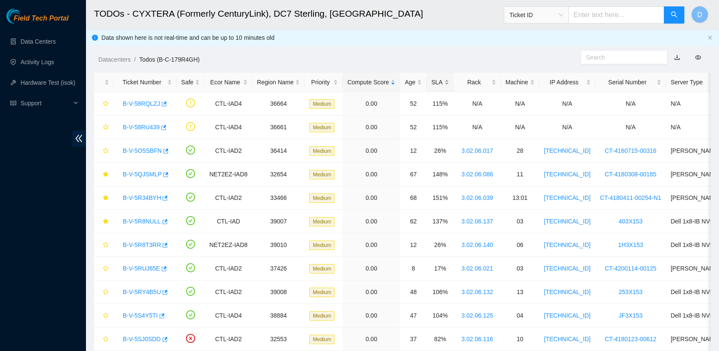
click at [438, 80] on div "SLA" at bounding box center [440, 81] width 18 height 9
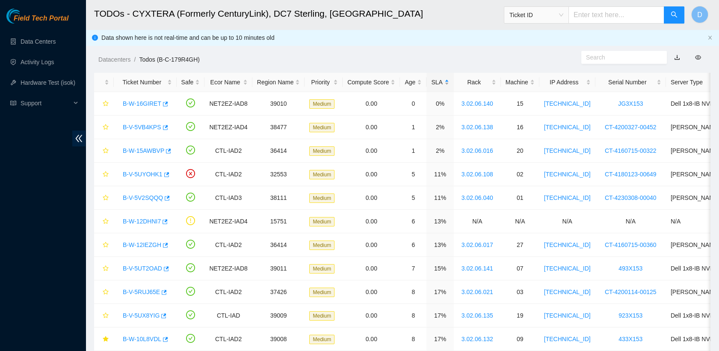
click at [438, 80] on div "SLA" at bounding box center [440, 81] width 18 height 9
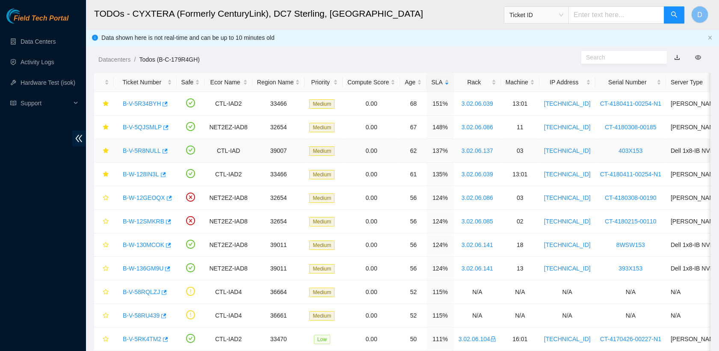
click at [146, 148] on link "B-V-5R8NULL" at bounding box center [142, 150] width 38 height 7
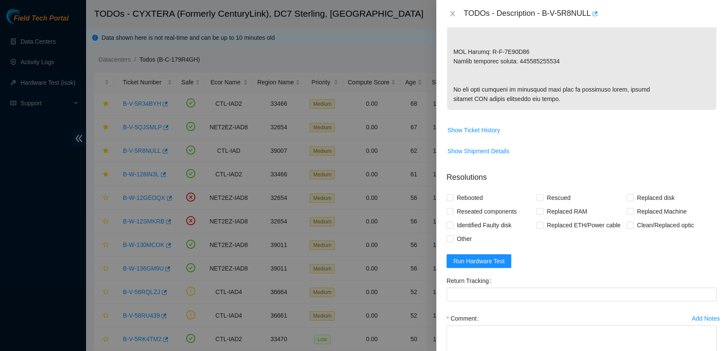
scroll to position [561, 0]
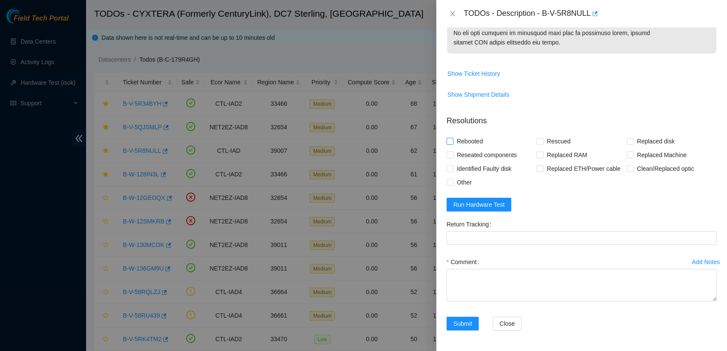
click at [451, 144] on input "Rebooted" at bounding box center [449, 141] width 6 height 6
checkbox input "true"
click at [628, 145] on span at bounding box center [630, 141] width 7 height 7
click at [628, 144] on input "Replaced disk" at bounding box center [630, 141] width 6 height 6
checkbox input "true"
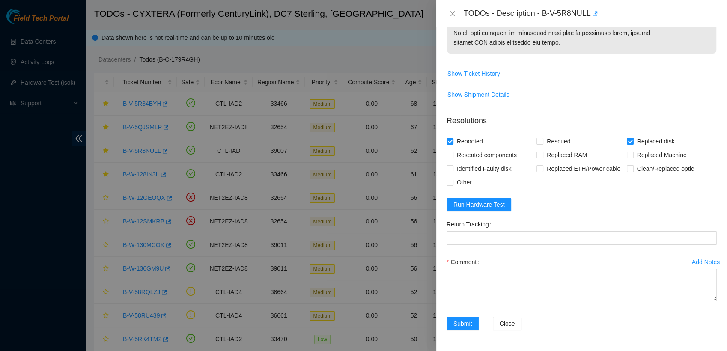
scroll to position [587, 0]
click at [490, 206] on span "Run Hardware Test" at bounding box center [478, 204] width 51 height 9
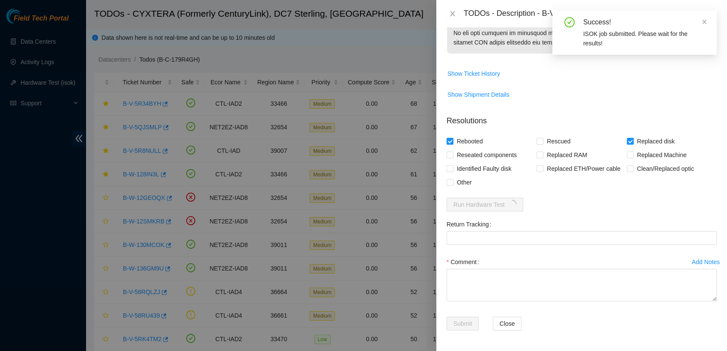
click at [565, 188] on div "Rebooted Rescued Replaced disk Reseated components Replaced RAM Replaced Machin…" at bounding box center [581, 161] width 270 height 55
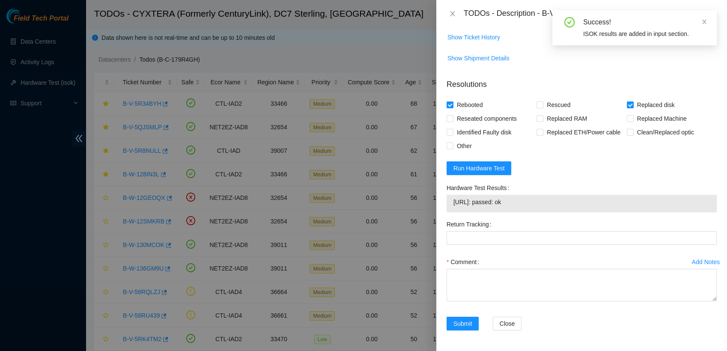
drag, startPoint x: 522, startPoint y: 238, endPoint x: 453, endPoint y: 244, distance: 69.2
click at [453, 210] on td "23.56.173.213: passed: ok" at bounding box center [581, 203] width 257 height 13
copy span "23.56.173.213: passed: ok"
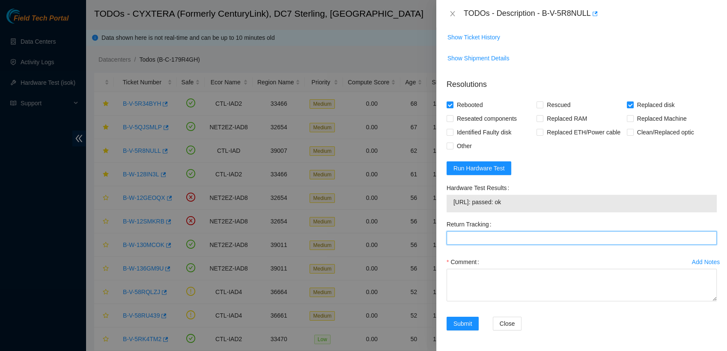
click at [464, 245] on Tracking "Return Tracking" at bounding box center [581, 238] width 270 height 14
paste Tracking "463470032822"
type Tracking "463470032822"
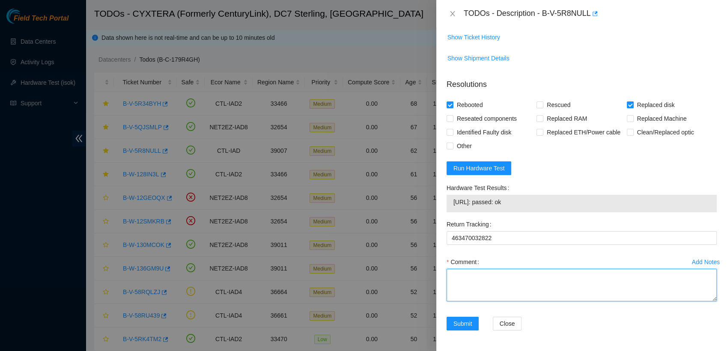
click at [481, 301] on textarea "Comment" at bounding box center [581, 285] width 270 height 33
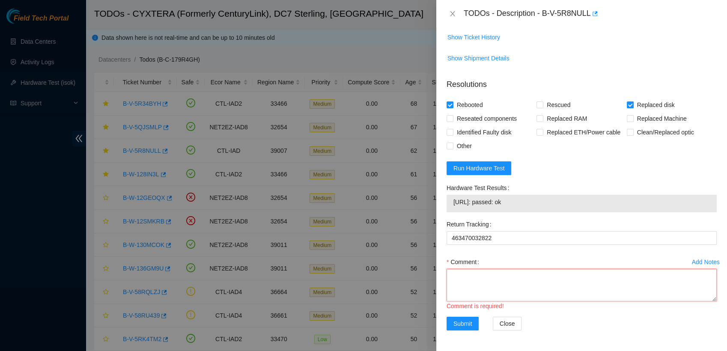
scroll to position [7, 0]
paste textarea "- contacted NOCC atg has completed your request (B-V-5R34BYH, B-V-5R8NULL, B-V-…"
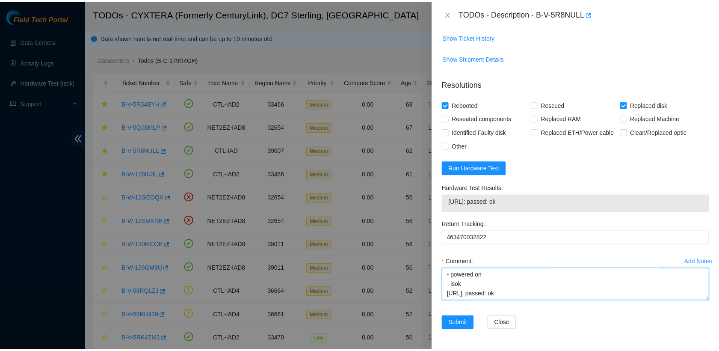
scroll to position [624, 0]
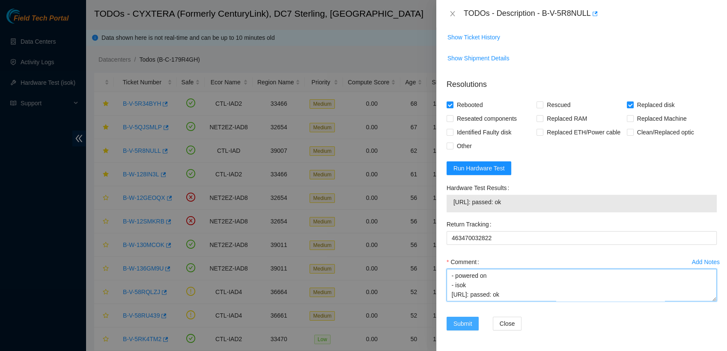
type textarea "- contacted NOCC atg has completed your request (B-V-5R34BYH, B-V-5R8NULL, B-V-…"
click at [462, 324] on span "Submit" at bounding box center [462, 323] width 19 height 9
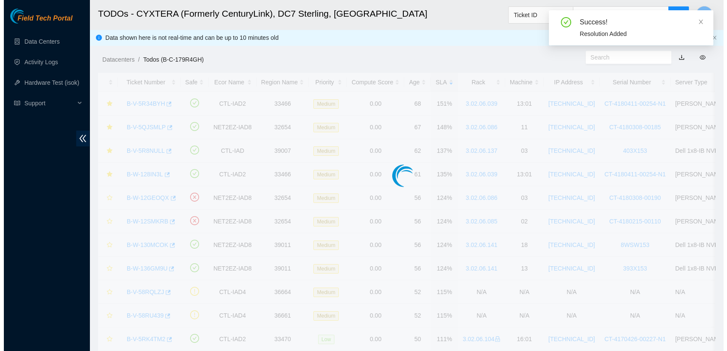
scroll to position [224, 0]
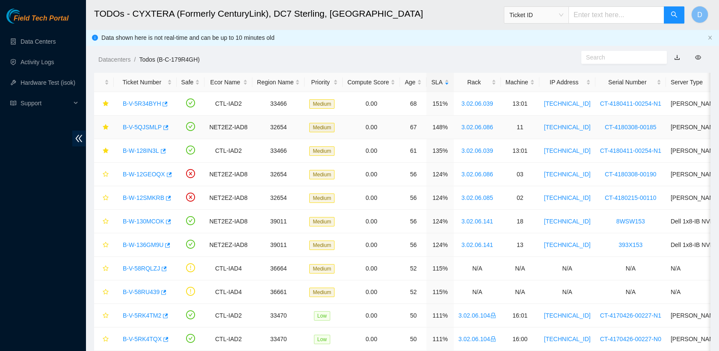
click at [150, 128] on link "B-V-5QJSMLP" at bounding box center [142, 127] width 39 height 7
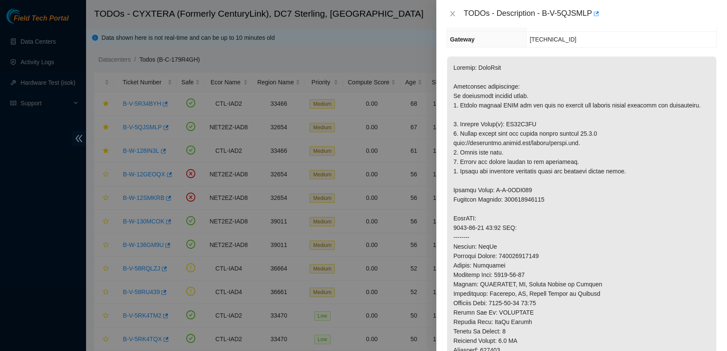
scroll to position [117, 0]
click at [466, 22] on div "TODOs - Description - B-V-5QJSMLP" at bounding box center [581, 13] width 291 height 27
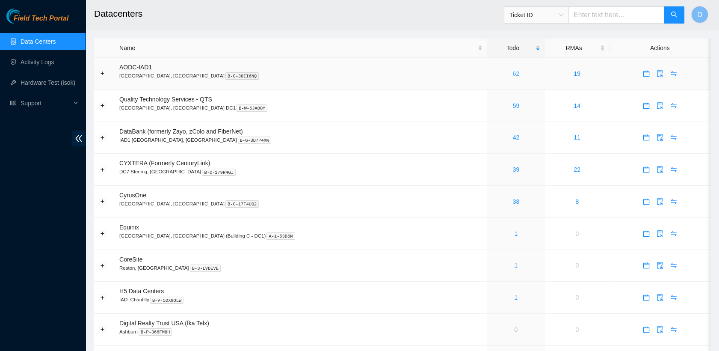
click at [513, 73] on link "62" at bounding box center [516, 73] width 7 height 7
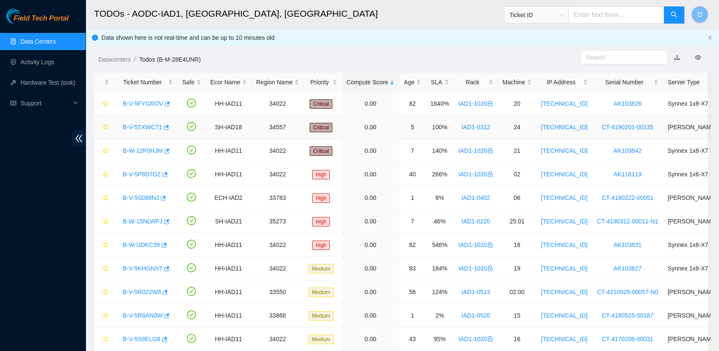
click at [148, 124] on link "B-V-5TXWC71" at bounding box center [142, 127] width 39 height 7
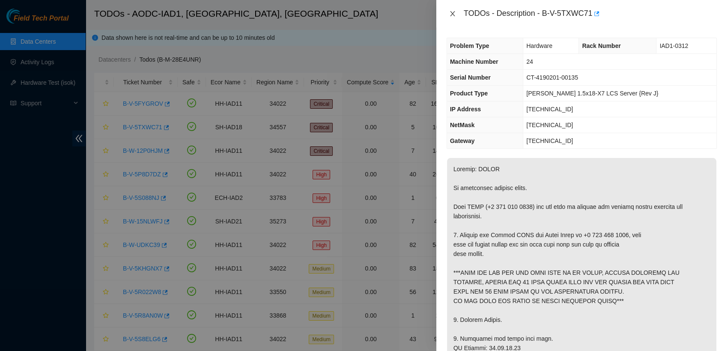
click at [451, 15] on icon "close" at bounding box center [452, 13] width 7 height 7
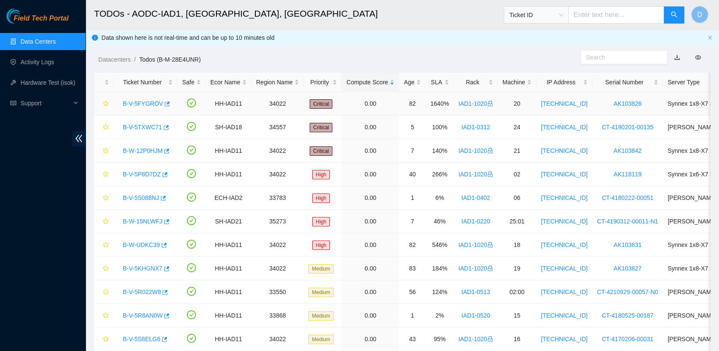
click at [148, 101] on link "B-V-5FYGROV" at bounding box center [143, 103] width 40 height 7
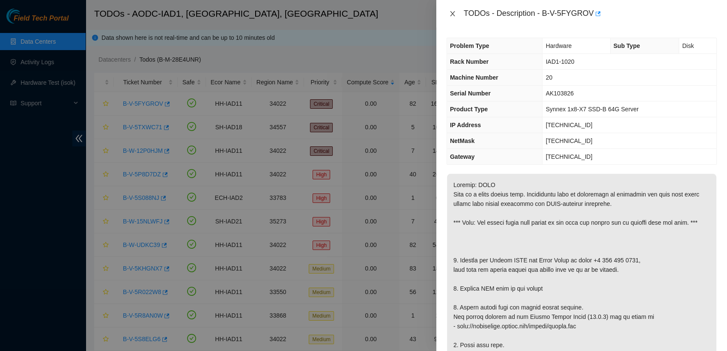
click at [452, 15] on icon "close" at bounding box center [452, 13] width 7 height 7
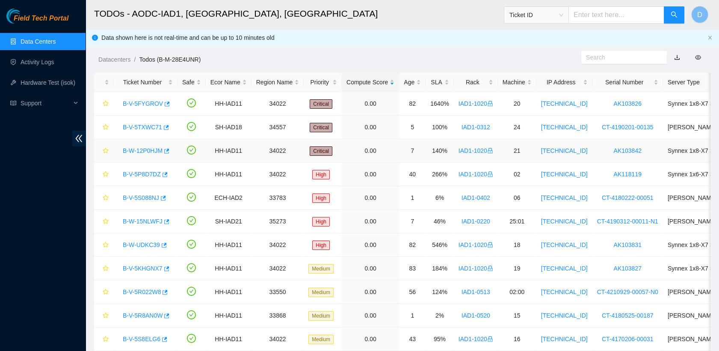
click at [137, 149] on link "B-W-12P0HJM" at bounding box center [143, 150] width 40 height 7
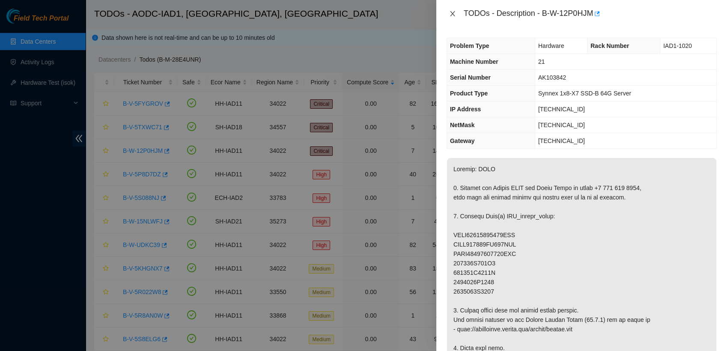
click at [451, 14] on icon "close" at bounding box center [452, 13] width 7 height 7
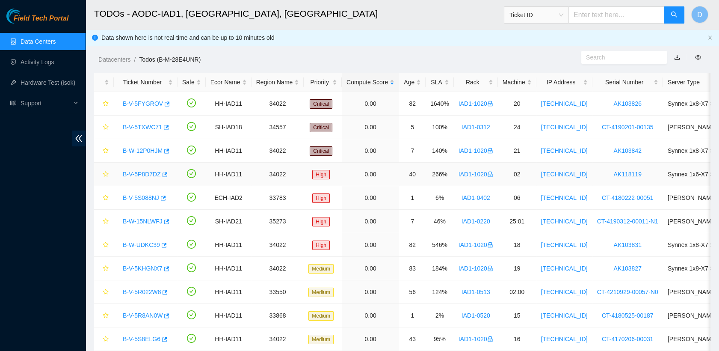
click at [148, 171] on link "B-V-5P8D7DZ" at bounding box center [142, 174] width 38 height 7
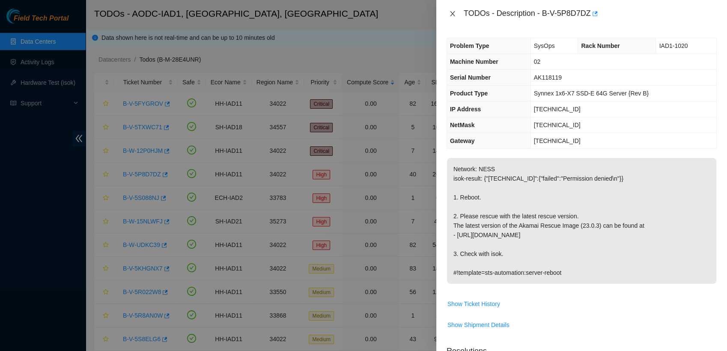
click at [452, 12] on icon "close" at bounding box center [452, 13] width 7 height 7
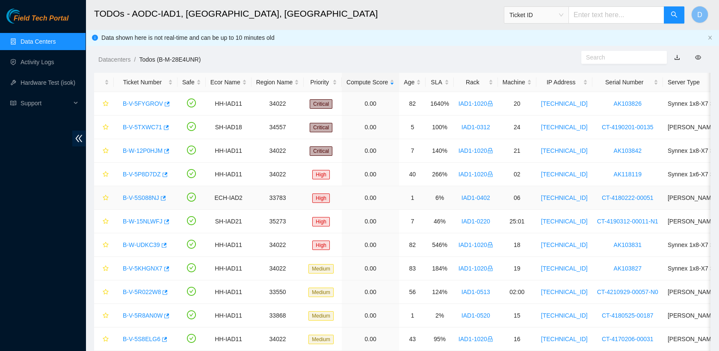
click at [142, 196] on link "B-V-5S088NJ" at bounding box center [141, 197] width 36 height 7
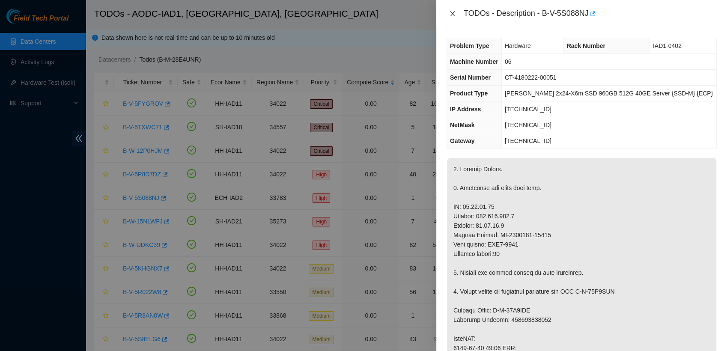
click at [452, 15] on icon "close" at bounding box center [452, 13] width 5 height 5
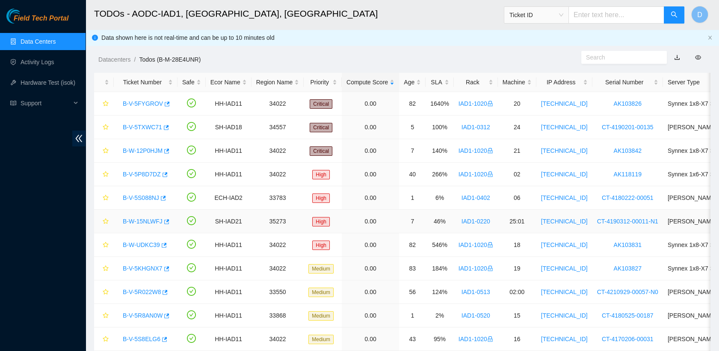
click at [145, 221] on link "B-W-15NLWFJ" at bounding box center [143, 221] width 40 height 7
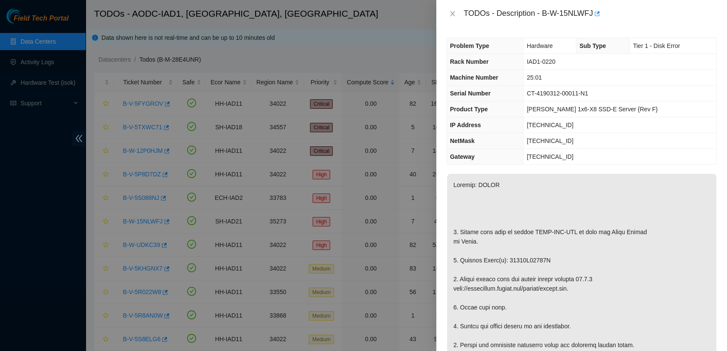
click at [451, 19] on div "TODOs - Description - B-W-15NLWFJ" at bounding box center [581, 14] width 270 height 14
click at [450, 16] on icon "close" at bounding box center [452, 13] width 5 height 5
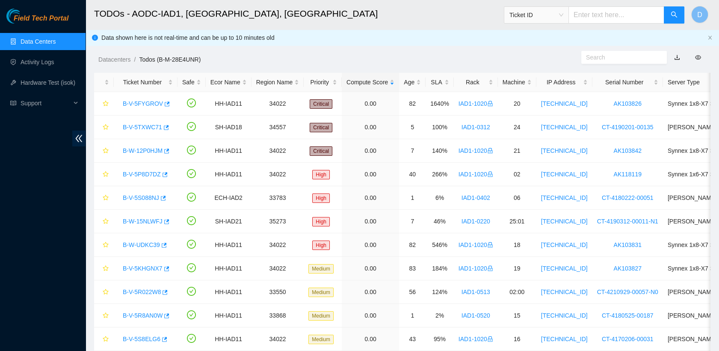
click at [53, 45] on link "Data Centers" at bounding box center [38, 41] width 35 height 7
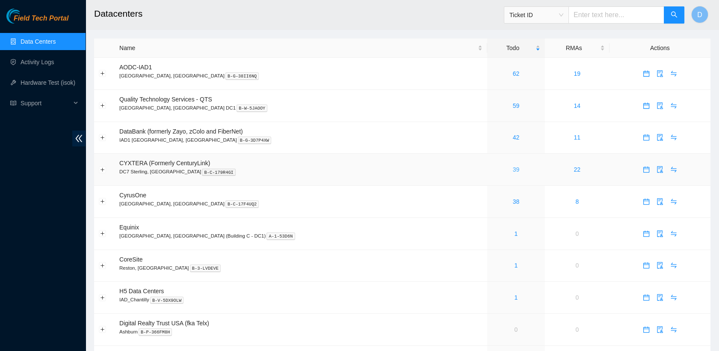
click at [513, 169] on link "39" at bounding box center [516, 169] width 7 height 7
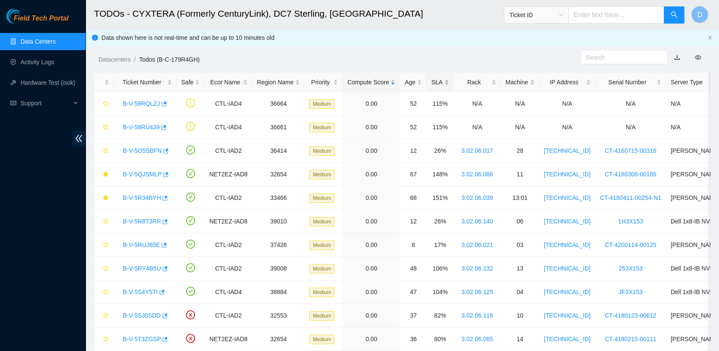
click at [436, 80] on div "SLA" at bounding box center [440, 81] width 18 height 9
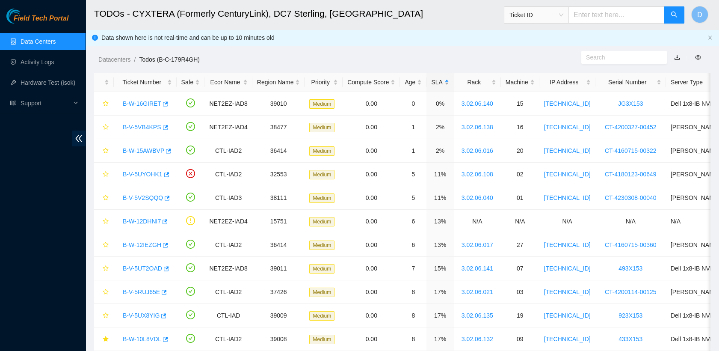
click at [436, 80] on div "SLA" at bounding box center [440, 81] width 18 height 9
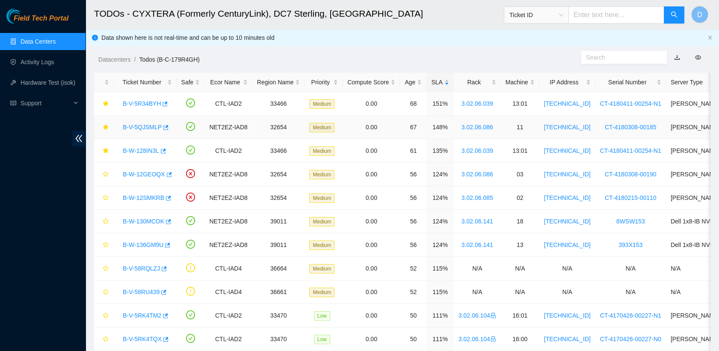
click at [137, 124] on link "B-V-5QJSMLP" at bounding box center [142, 127] width 39 height 7
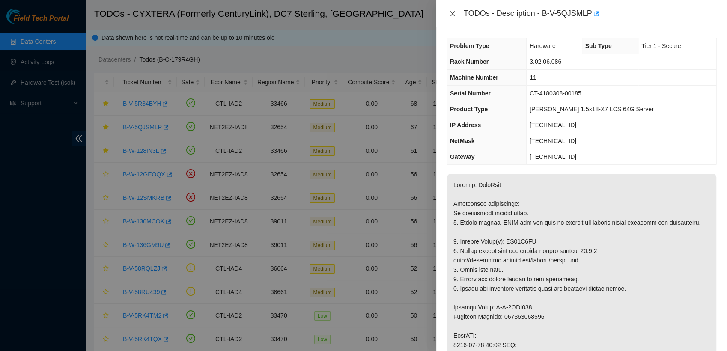
click at [452, 12] on icon "close" at bounding box center [452, 13] width 7 height 7
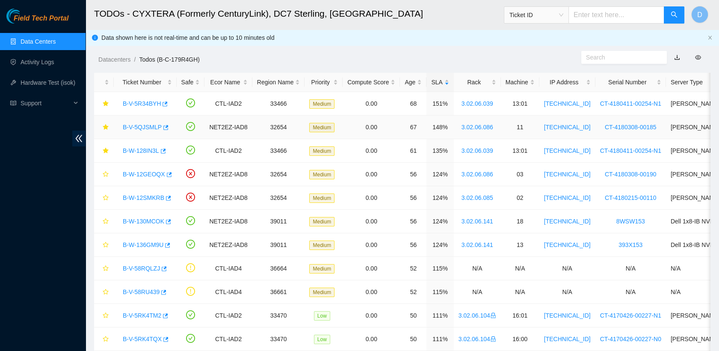
click at [137, 128] on link "B-V-5QJSMLP" at bounding box center [142, 127] width 39 height 7
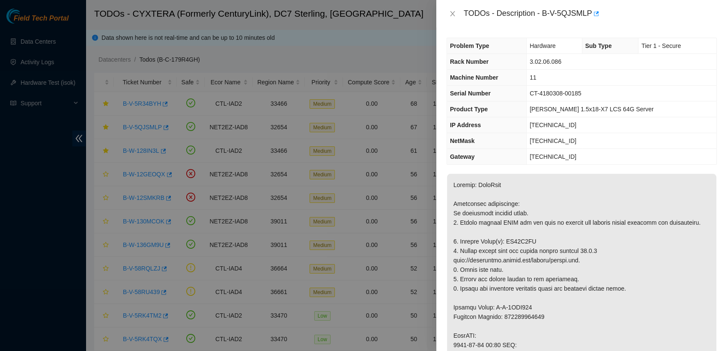
click at [518, 76] on th "Machine Number" at bounding box center [487, 78] width 80 height 16
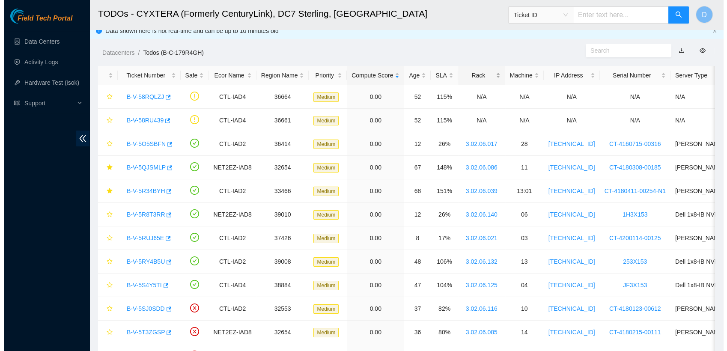
scroll to position [10, 0]
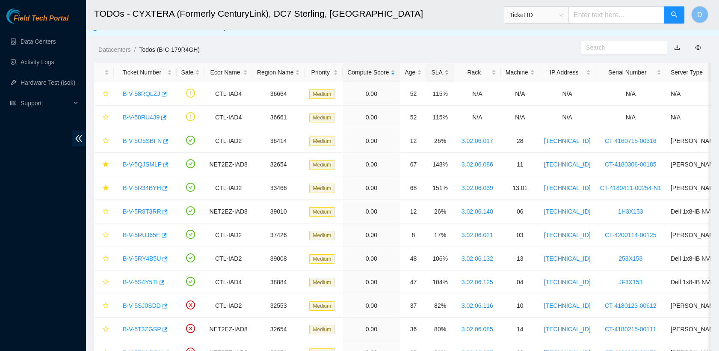
click at [431, 72] on div "SLA" at bounding box center [440, 72] width 18 height 9
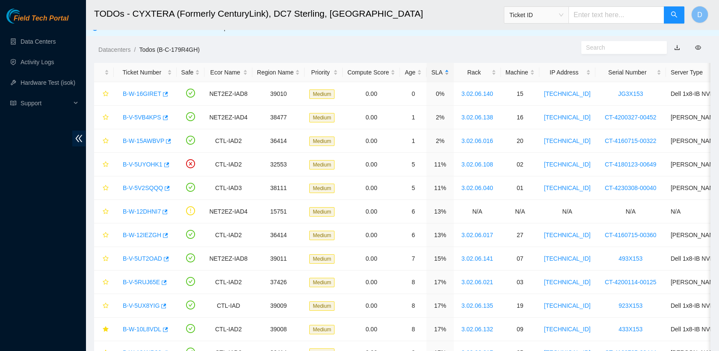
click at [431, 72] on div "SLA" at bounding box center [440, 72] width 18 height 9
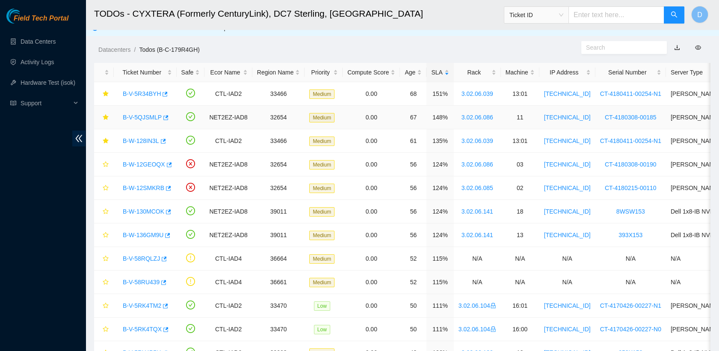
click at [147, 120] on link "B-V-5QJSMLP" at bounding box center [142, 117] width 39 height 7
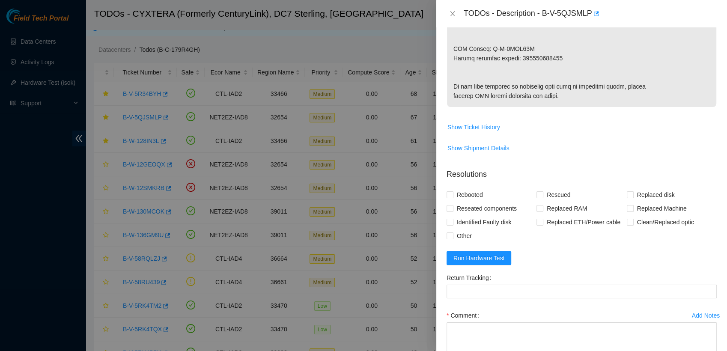
scroll to position [554, 0]
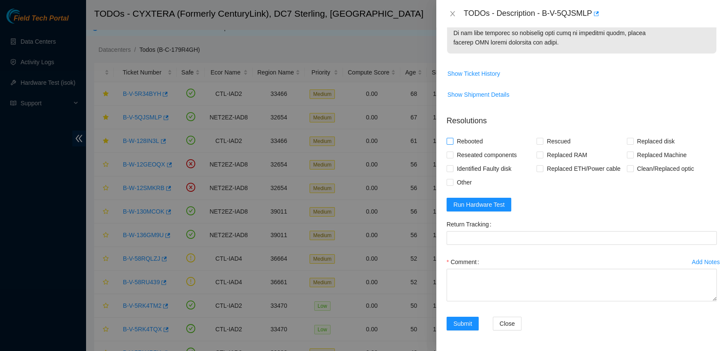
click at [448, 144] on input "Rebooted" at bounding box center [449, 141] width 6 height 6
checkbox input "true"
click at [538, 144] on input "Rescued" at bounding box center [539, 141] width 6 height 6
checkbox input "true"
click at [627, 144] on input "Replaced disk" at bounding box center [630, 141] width 6 height 6
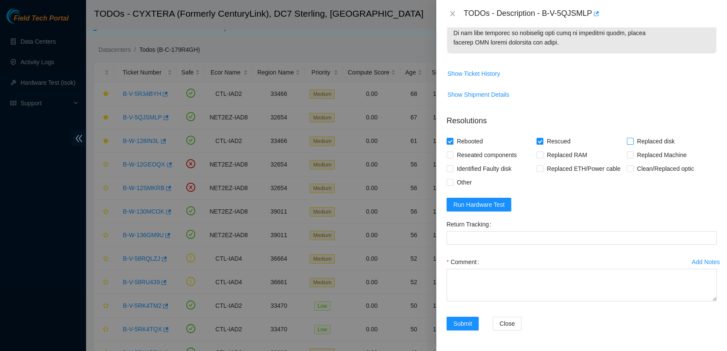
checkbox input "true"
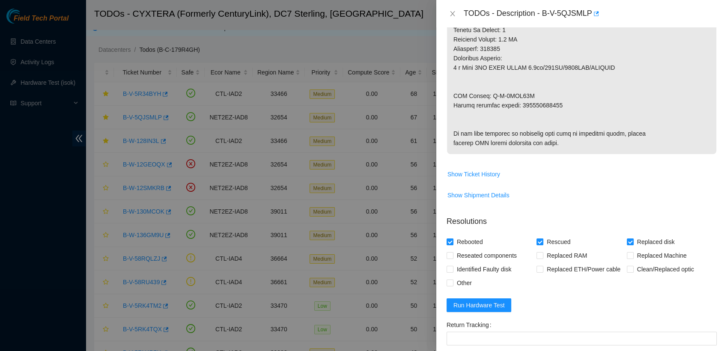
scroll to position [565, 0]
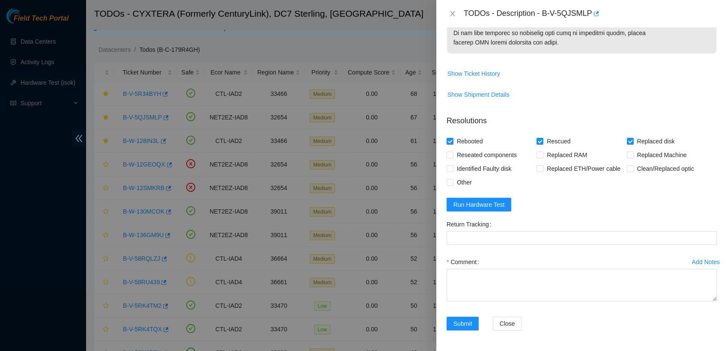
click at [494, 196] on form "Resolutions Rebooted Rescued Replaced disk Reseated components Replaced RAM Rep…" at bounding box center [581, 224] width 270 height 232
click at [494, 204] on span "Run Hardware Test" at bounding box center [478, 204] width 51 height 9
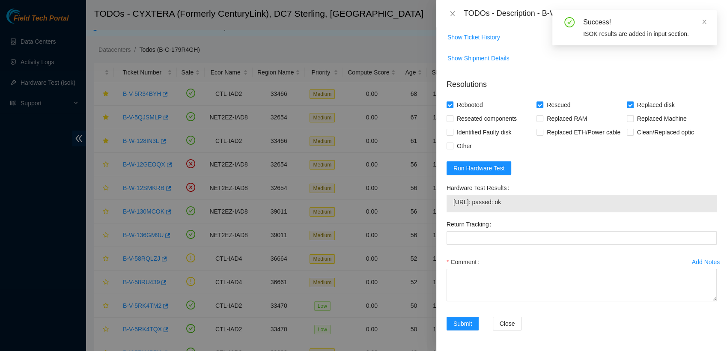
drag, startPoint x: 517, startPoint y: 237, endPoint x: 453, endPoint y: 242, distance: 64.0
click at [453, 207] on span "23.62.6.116: passed: ok" at bounding box center [581, 201] width 256 height 9
copy span "23.62.6.116: passed: ok"
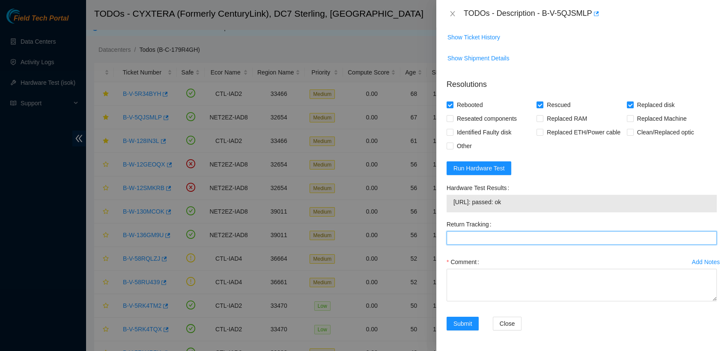
drag, startPoint x: 490, startPoint y: 272, endPoint x: 480, endPoint y: 250, distance: 23.7
click at [480, 250] on form "Resolutions Rebooted Rescued Replaced disk Reseated components Replaced RAM Rep…" at bounding box center [581, 206] width 270 height 269
paste Tracking "463470029984"
type Tracking "463470029984"
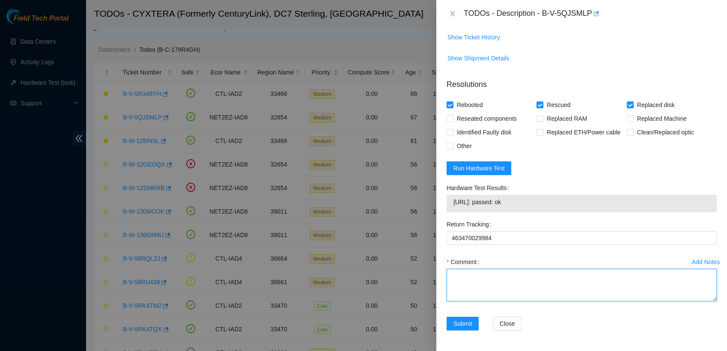
click at [494, 301] on textarea "Comment" at bounding box center [581, 285] width 270 height 33
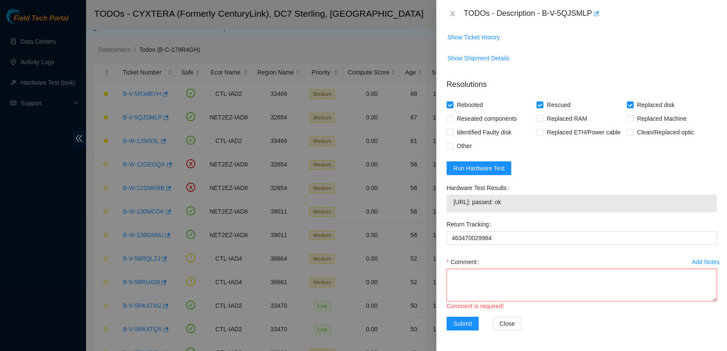
scroll to position [7, 0]
paste textarea "463470029984"
type textarea "463470029984"
click at [494, 301] on textarea "Comment" at bounding box center [581, 285] width 270 height 33
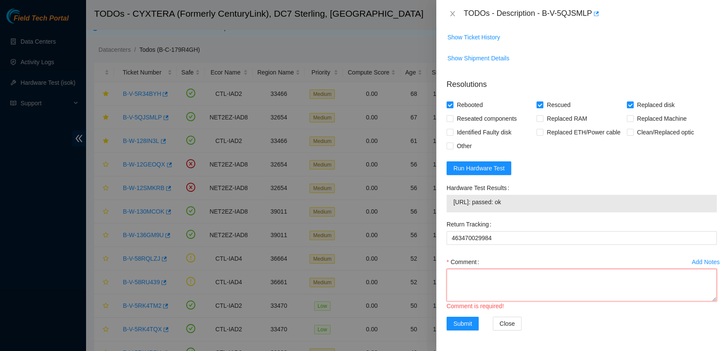
paste textarea "- contacted NOCC atg has completed your request (B-V-5R34BYH, B-V-5R8NULL, B-V-…"
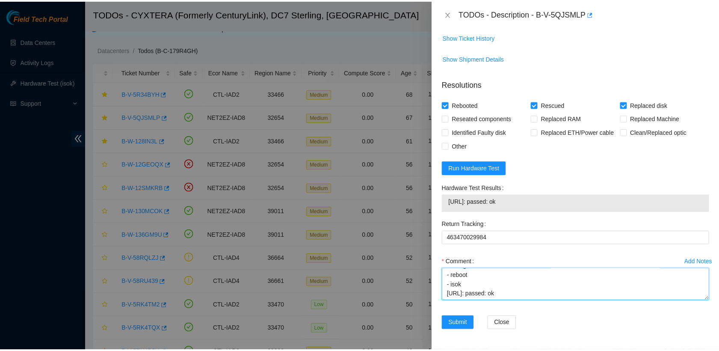
scroll to position [602, 0]
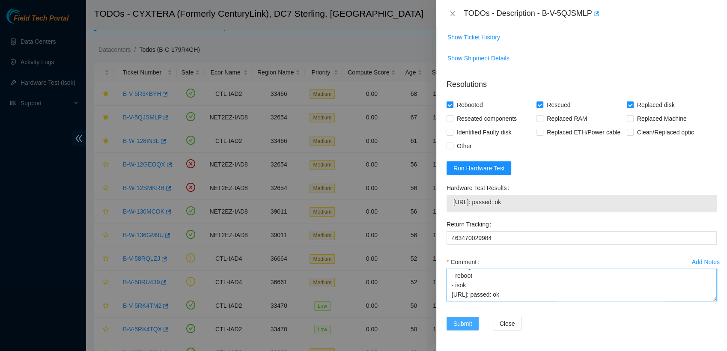
type textarea "- contacted NOCC atg has completed your request (B-V-5R34BYH, B-V-5R8NULL, B-V-…"
click at [463, 324] on span "Submit" at bounding box center [462, 323] width 19 height 9
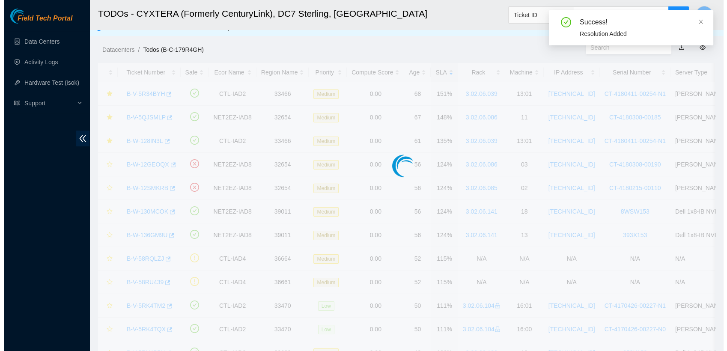
scroll to position [224, 0]
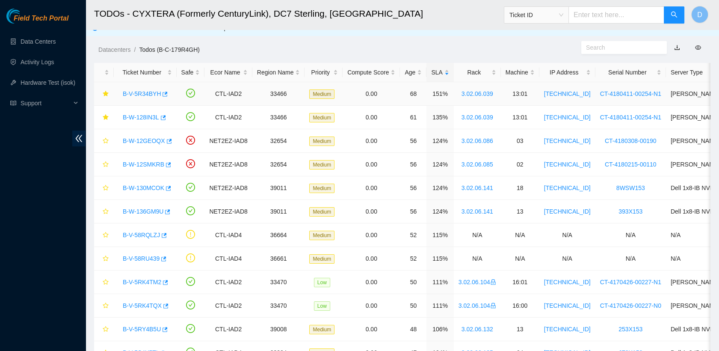
click at [146, 95] on link "B-V-5R34BYH" at bounding box center [142, 93] width 38 height 7
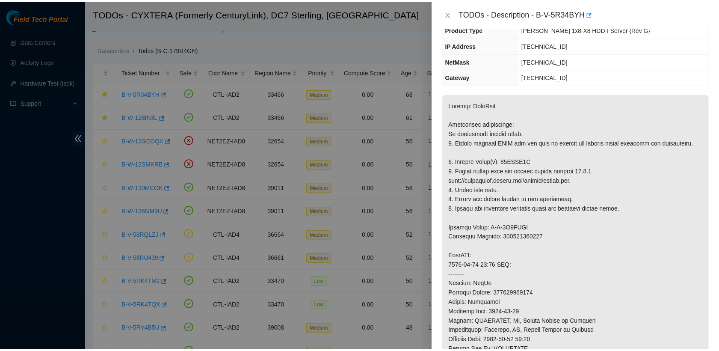
scroll to position [79, 0]
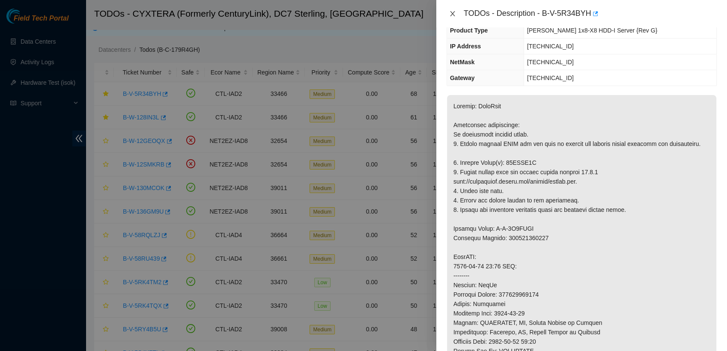
click at [450, 11] on icon "close" at bounding box center [452, 13] width 7 height 7
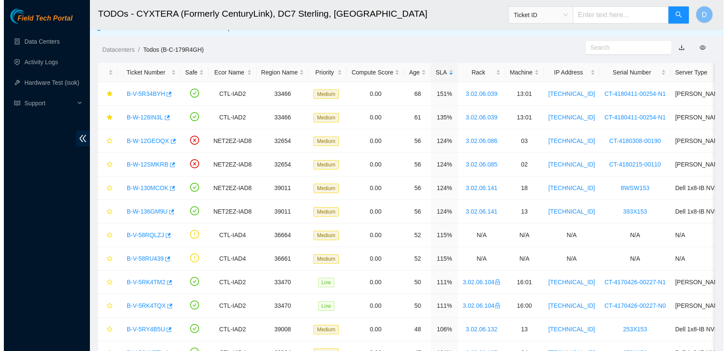
scroll to position [116, 0]
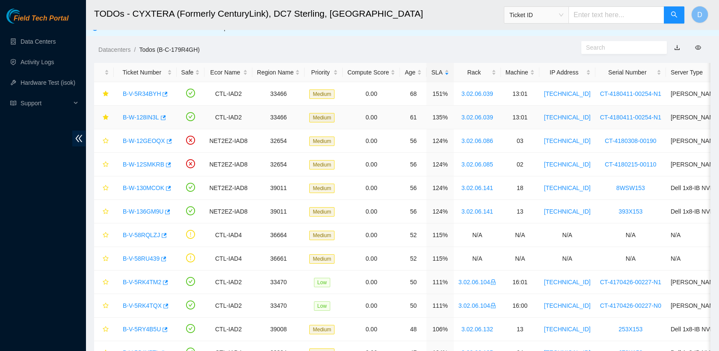
click at [136, 115] on link "B-W-128IN3L" at bounding box center [141, 117] width 36 height 7
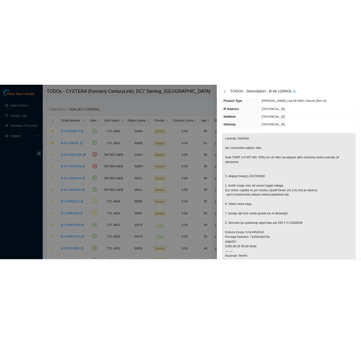
scroll to position [0, 0]
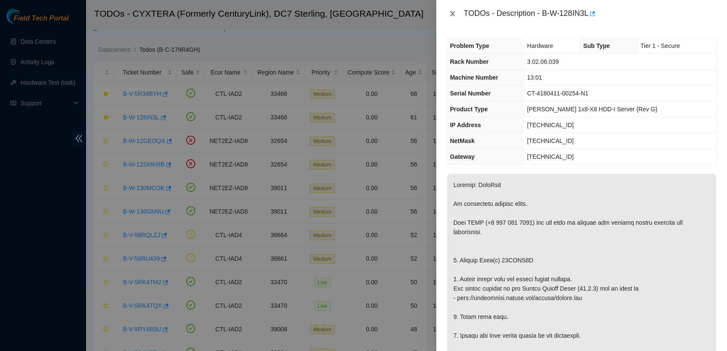
click at [452, 15] on icon "close" at bounding box center [452, 13] width 7 height 7
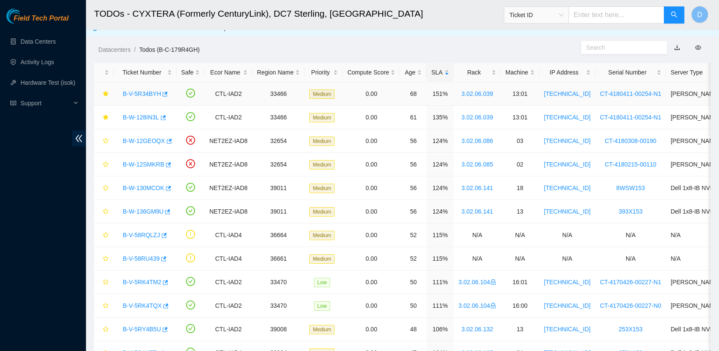
click at [142, 95] on link "B-V-5R34BYH" at bounding box center [142, 93] width 38 height 7
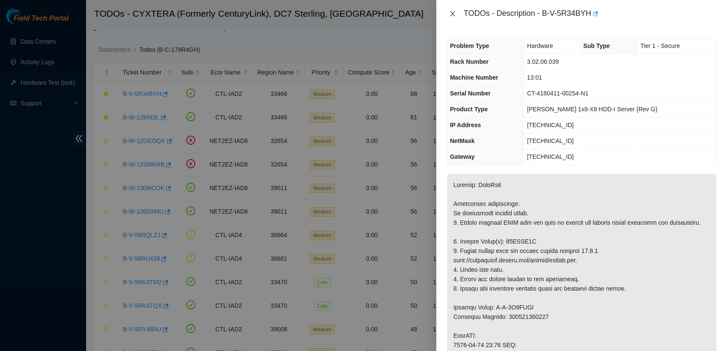
click at [452, 15] on icon "close" at bounding box center [452, 13] width 7 height 7
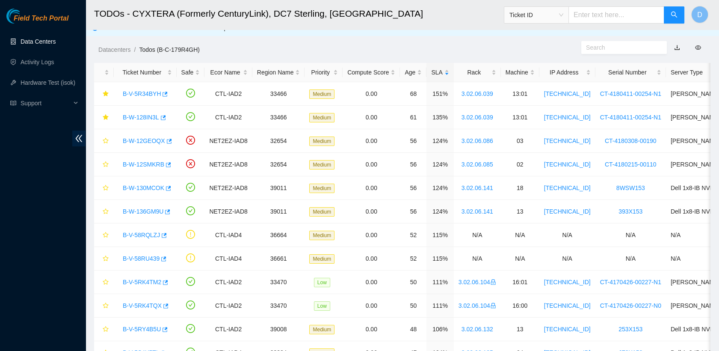
click at [36, 44] on link "Data Centers" at bounding box center [38, 41] width 35 height 7
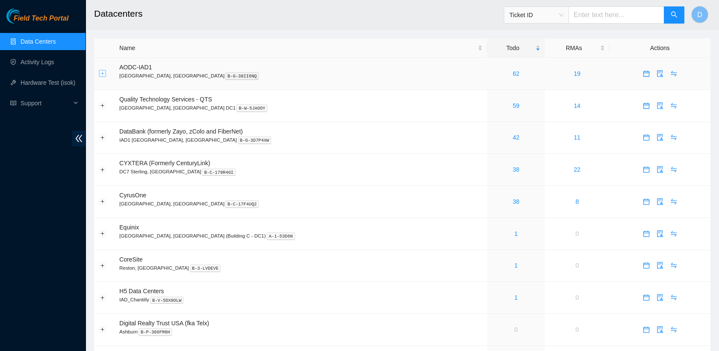
click at [106, 71] on button "Expand row" at bounding box center [102, 73] width 7 height 7
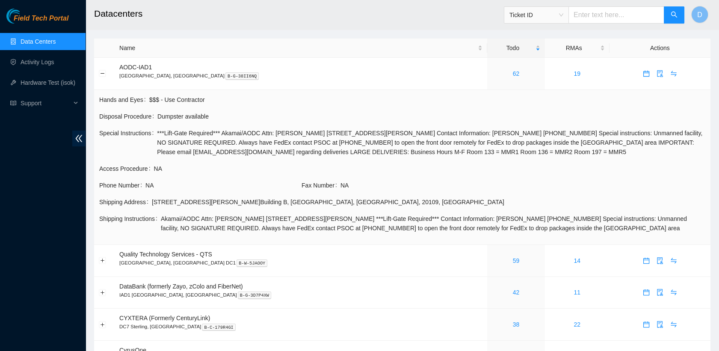
click at [56, 38] on link "Data Centers" at bounding box center [38, 41] width 35 height 7
click at [56, 41] on link "Data Centers" at bounding box center [38, 41] width 35 height 7
click at [99, 76] on button "Collapse row" at bounding box center [102, 73] width 7 height 7
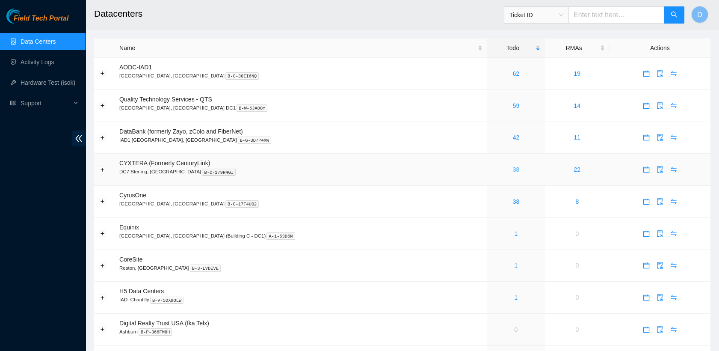
click at [513, 169] on link "38" at bounding box center [516, 169] width 7 height 7
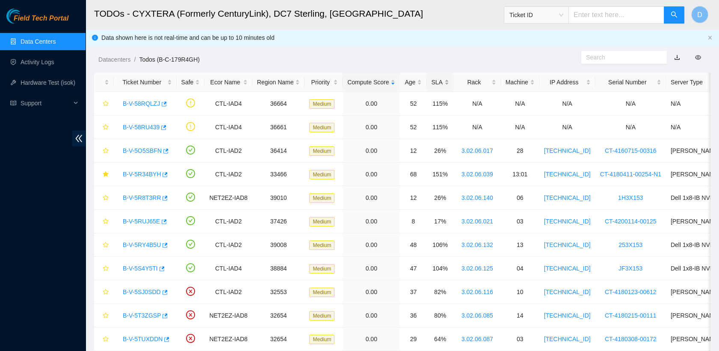
click at [431, 85] on div "SLA" at bounding box center [440, 81] width 18 height 9
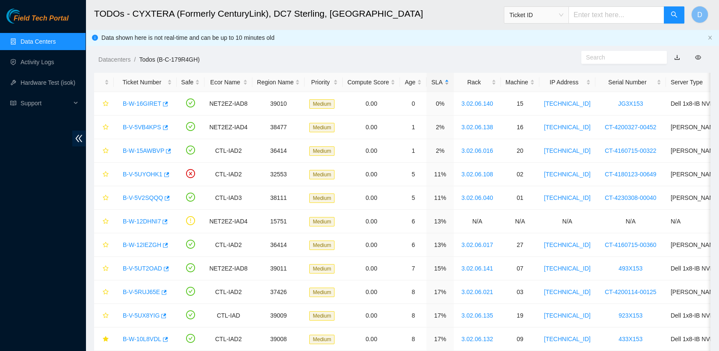
click at [431, 85] on div "SLA" at bounding box center [440, 81] width 18 height 9
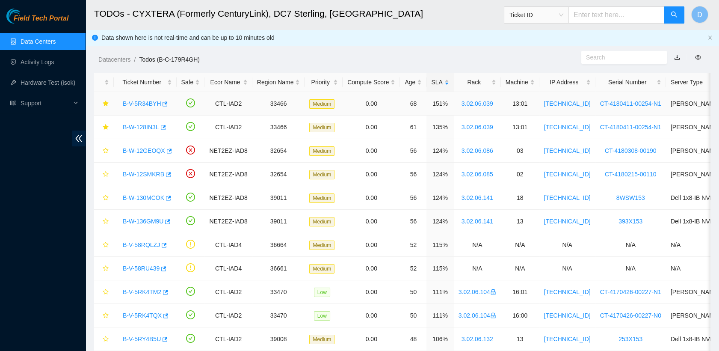
click at [143, 102] on link "B-V-5R34BYH" at bounding box center [142, 103] width 38 height 7
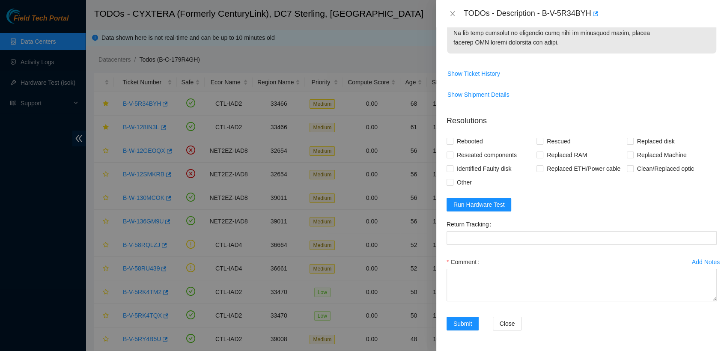
scroll to position [565, 0]
click at [484, 201] on span "Run Hardware Test" at bounding box center [478, 204] width 51 height 9
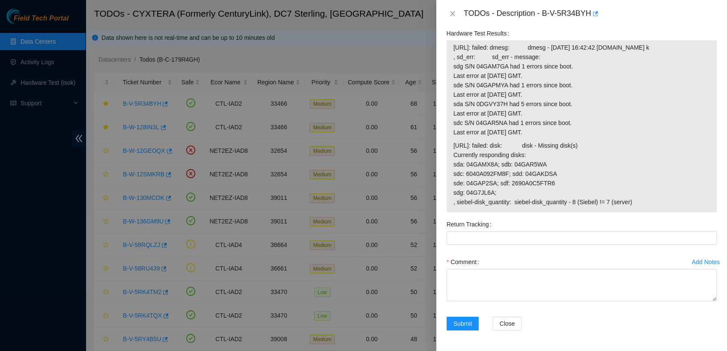
scroll to position [728, 0]
drag, startPoint x: 629, startPoint y: 241, endPoint x: 475, endPoint y: 184, distance: 164.4
click at [475, 184] on span "23.48.36.65: failed: disk: disk - Missing disk(s) Currently responding disks: s…" at bounding box center [581, 174] width 256 height 66
drag, startPoint x: 475, startPoint y: 184, endPoint x: 452, endPoint y: 183, distance: 23.1
click at [452, 183] on div "23.48.36.64: failed: dmesg: dmesg - Sep 17 16:42:42 a23-48-36-64.deploy.akamait…" at bounding box center [581, 126] width 270 height 172
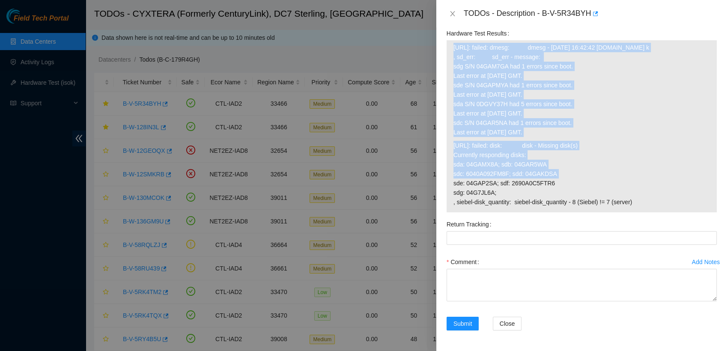
drag, startPoint x: 452, startPoint y: 183, endPoint x: 531, endPoint y: 209, distance: 83.2
click at [531, 209] on div "23.48.36.64: failed: dmesg: dmesg - Sep 17 16:42:42 a23-48-36-64.deploy.akamait…" at bounding box center [581, 126] width 270 height 172
drag, startPoint x: 531, startPoint y: 209, endPoint x: 568, endPoint y: 208, distance: 37.7
click at [568, 207] on span "23.48.36.65: failed: disk: disk - Missing disk(s) Currently responding disks: s…" at bounding box center [581, 174] width 256 height 66
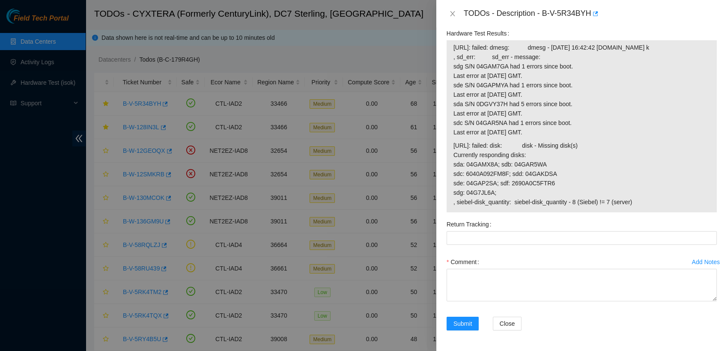
click at [640, 207] on span "23.48.36.65: failed: disk: disk - Missing disk(s) Currently responding disks: s…" at bounding box center [581, 174] width 256 height 66
drag, startPoint x: 631, startPoint y: 240, endPoint x: 453, endPoint y: 182, distance: 187.0
click at [453, 182] on span "23.48.36.65: failed: disk: disk - Missing disk(s) Currently responding disks: s…" at bounding box center [581, 174] width 256 height 66
copy span "23.48.36.65: failed: disk: disk - Missing disk(s) Currently responding disks: s…"
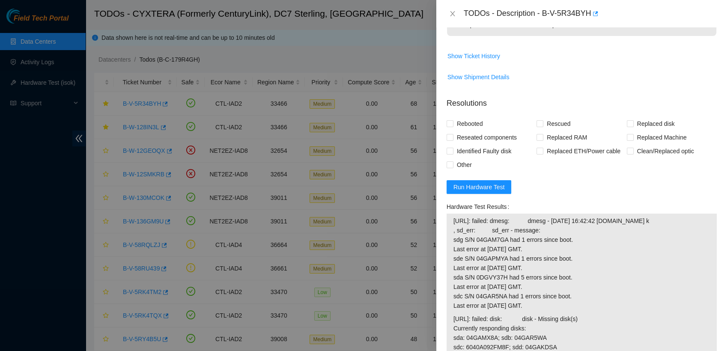
scroll to position [533, 0]
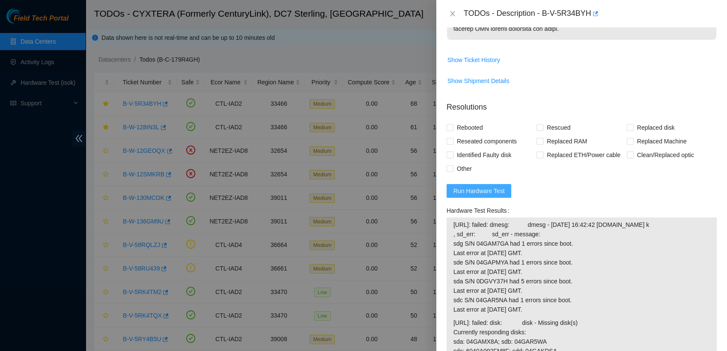
click at [475, 196] on span "Run Hardware Test" at bounding box center [478, 190] width 51 height 9
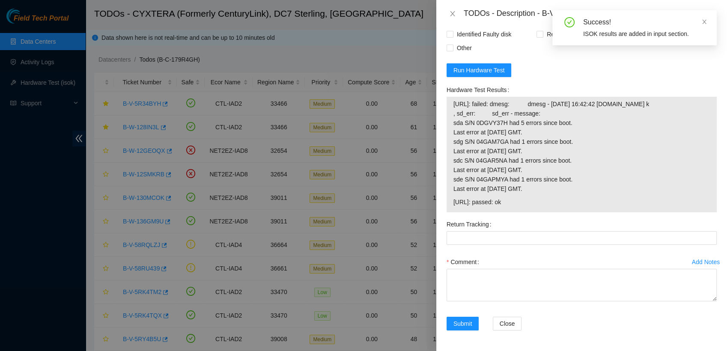
scroll to position [680, 0]
drag, startPoint x: 515, startPoint y: 232, endPoint x: 452, endPoint y: 231, distance: 63.4
click at [452, 212] on div "23.48.36.64: failed: dmesg: dmesg - Sep 17 16:42:42 a23-48-36-64.deploy.akamait…" at bounding box center [581, 155] width 270 height 116
drag, startPoint x: 452, startPoint y: 231, endPoint x: 551, endPoint y: 249, distance: 100.9
click at [551, 231] on div "Return Tracking" at bounding box center [581, 224] width 270 height 14
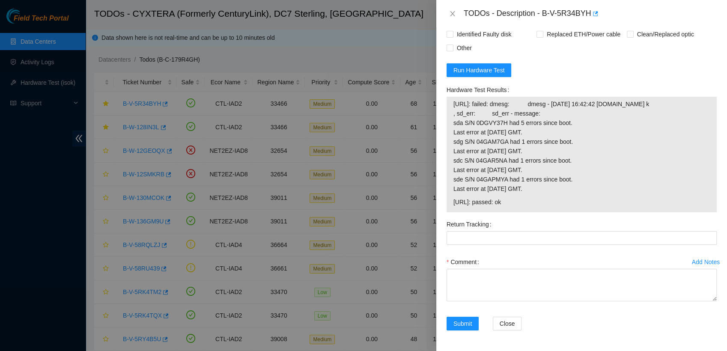
drag, startPoint x: 513, startPoint y: 231, endPoint x: 454, endPoint y: 233, distance: 59.5
click at [454, 207] on span "23.48.36.65: passed: ok" at bounding box center [581, 201] width 256 height 9
copy span "23.48.36.65: passed: ok"
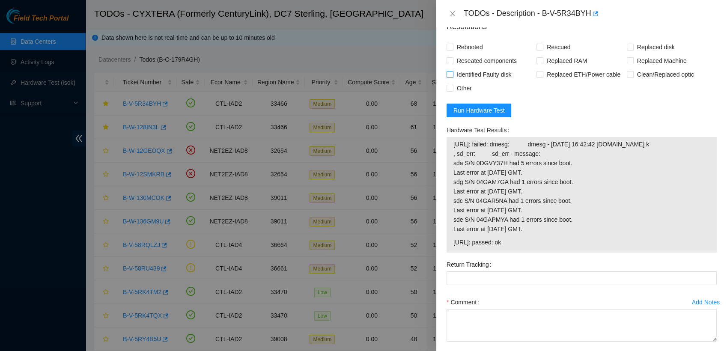
scroll to position [614, 0]
click at [445, 93] on div "Problem Type Hardware Sub Type Tier 1 - Secure Rack Number 3.02.06.039 Machine …" at bounding box center [581, 189] width 291 height 324
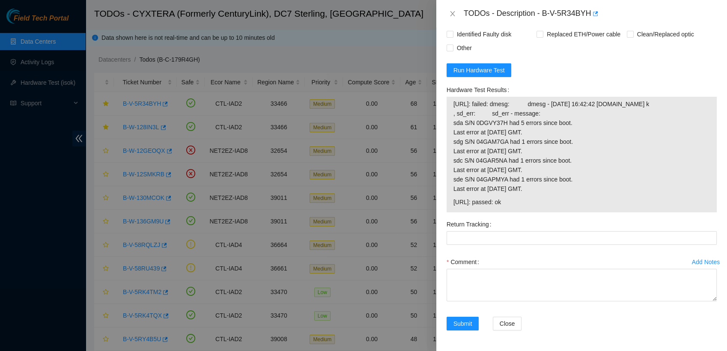
scroll to position [680, 0]
click at [536, 79] on form "Resolutions Rebooted Rescued Replaced disk Reseated components Replaced RAM Rep…" at bounding box center [581, 157] width 270 height 367
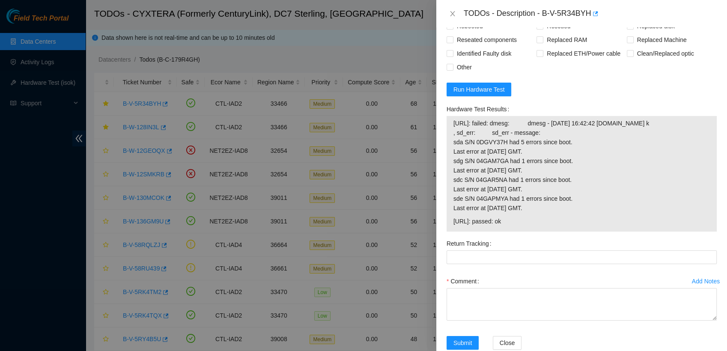
scroll to position [632, 0]
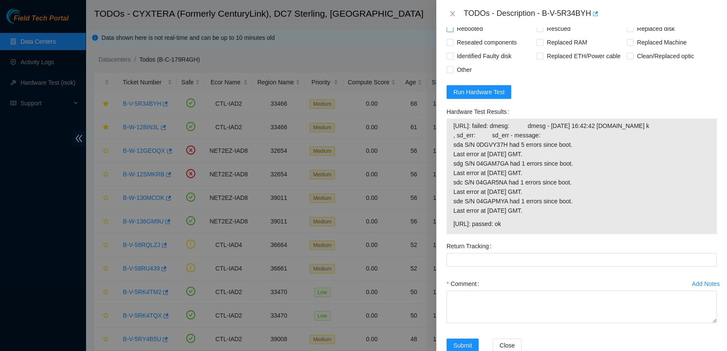
click at [449, 31] on input "Rebooted" at bounding box center [449, 28] width 6 height 6
checkbox input "true"
click at [536, 31] on input "Rescued" at bounding box center [539, 28] width 6 height 6
checkbox input "true"
click at [627, 31] on input "Replaced disk" at bounding box center [630, 28] width 6 height 6
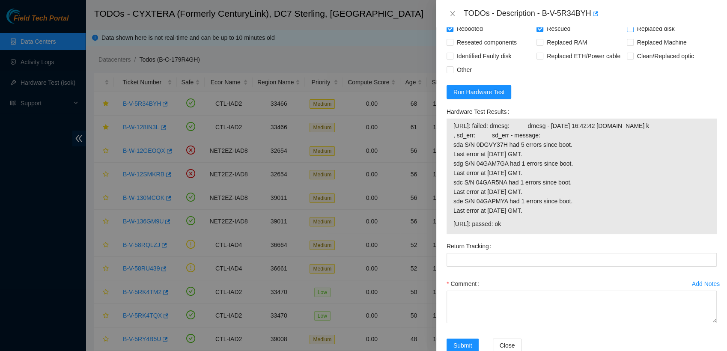
checkbox input "true"
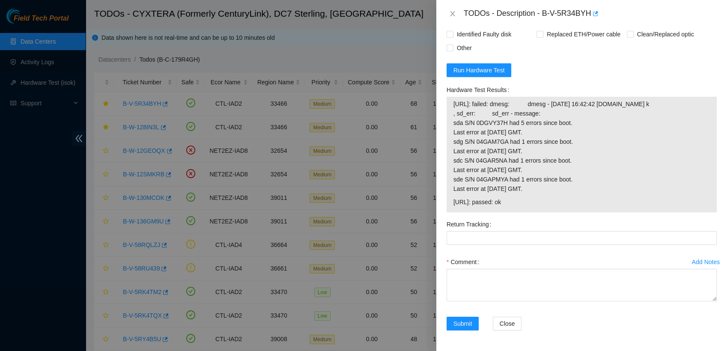
scroll to position [709, 0]
click at [497, 232] on Tracking "Return Tracking" at bounding box center [581, 238] width 270 height 14
paste Tracking "463470031561"
type Tracking "463470031561"
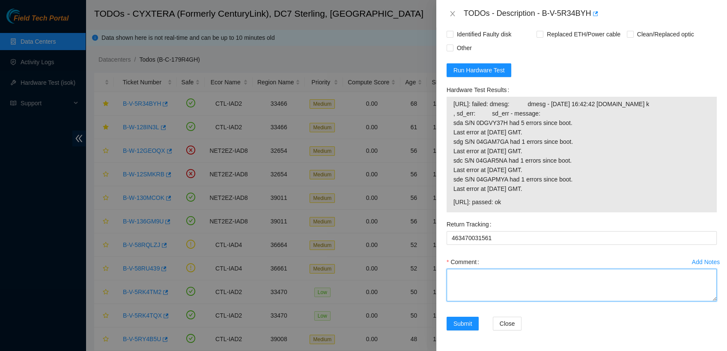
click at [493, 279] on textarea "Comment" at bounding box center [581, 285] width 270 height 33
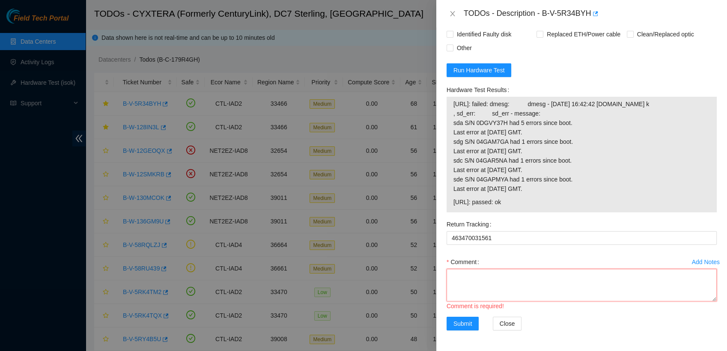
scroll to position [7, 0]
paste textarea "- contacted NOCC atg has completed your request (B-V-5R34BYH, B-V-5R8NULL, B-V-…"
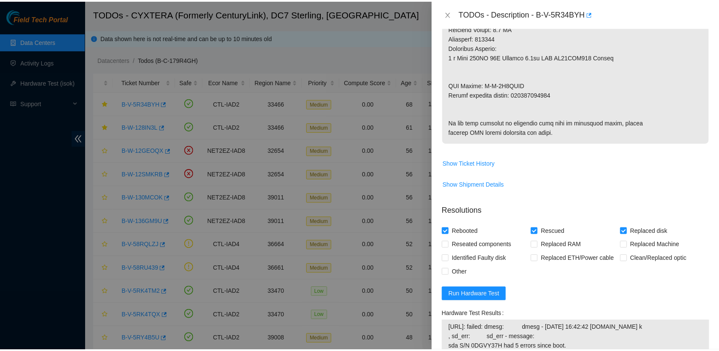
scroll to position [709, 0]
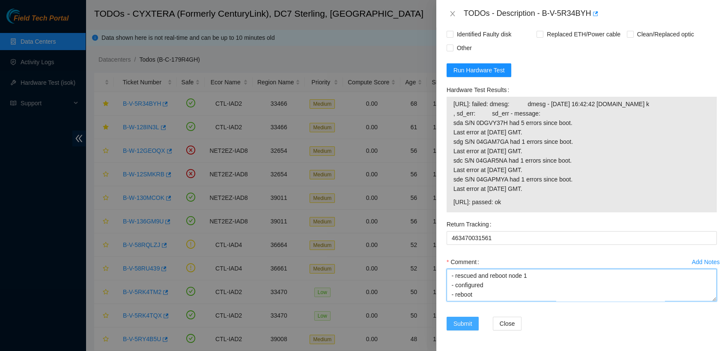
type textarea "- contacted NOCC atg has completed your request (B-V-5R34BYH, B-V-5R8NULL, B-V-…"
click at [467, 318] on button "Submit" at bounding box center [462, 324] width 33 height 14
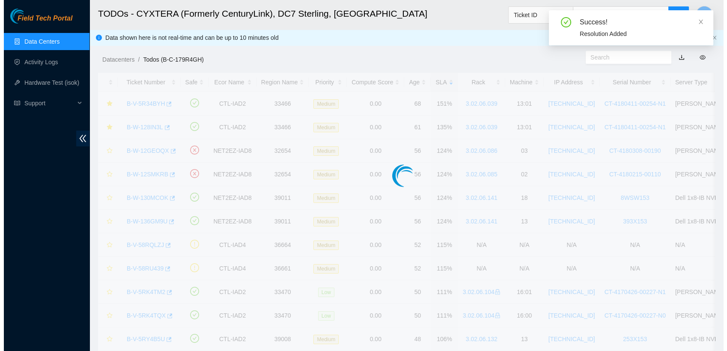
scroll to position [191, 0]
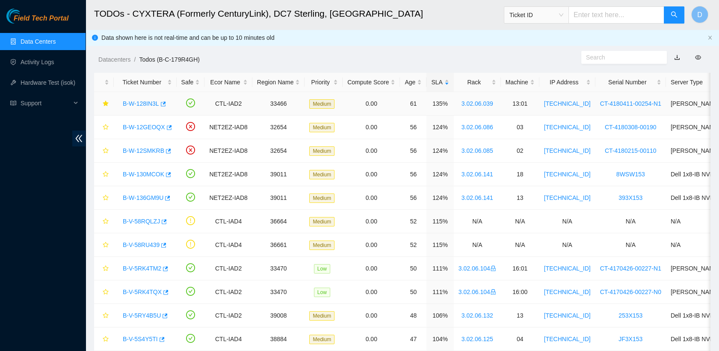
click at [134, 104] on link "B-W-128IN3L" at bounding box center [141, 103] width 36 height 7
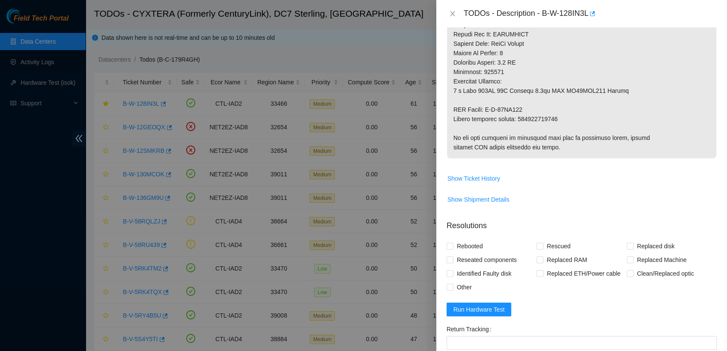
scroll to position [556, 0]
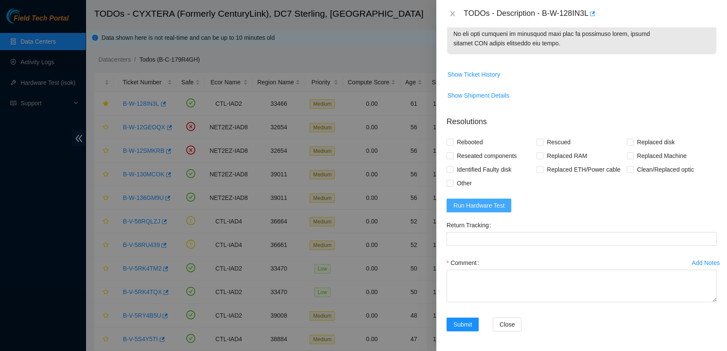
click at [486, 209] on span "Run Hardware Test" at bounding box center [478, 205] width 51 height 9
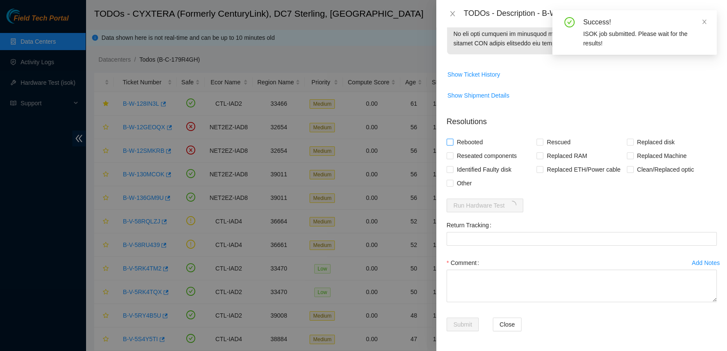
click at [450, 142] on input "Rebooted" at bounding box center [449, 142] width 6 height 6
checkbox input "true"
click at [538, 140] on input "Rescued" at bounding box center [539, 142] width 6 height 6
checkbox input "true"
click at [627, 143] on input "Replaced disk" at bounding box center [630, 142] width 6 height 6
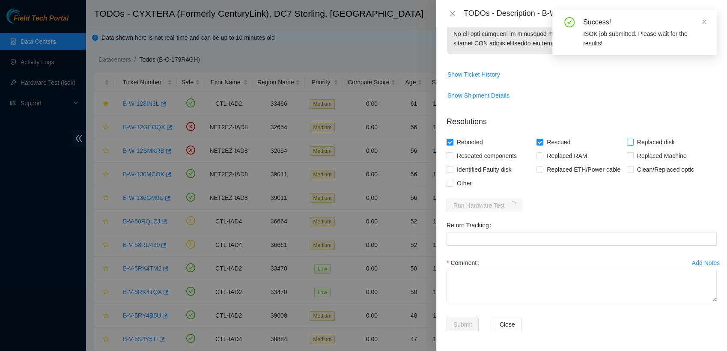
checkbox input "true"
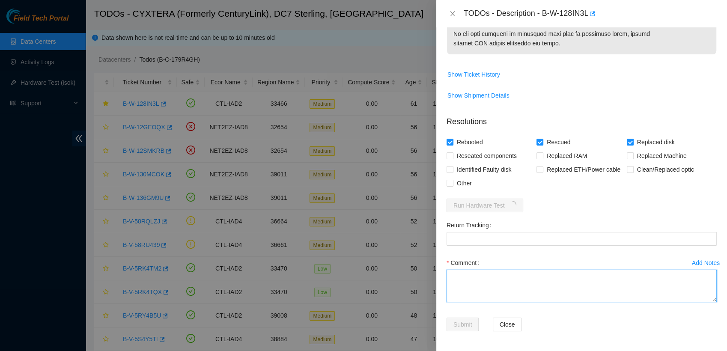
click at [472, 277] on textarea "Comment" at bounding box center [581, 286] width 270 height 33
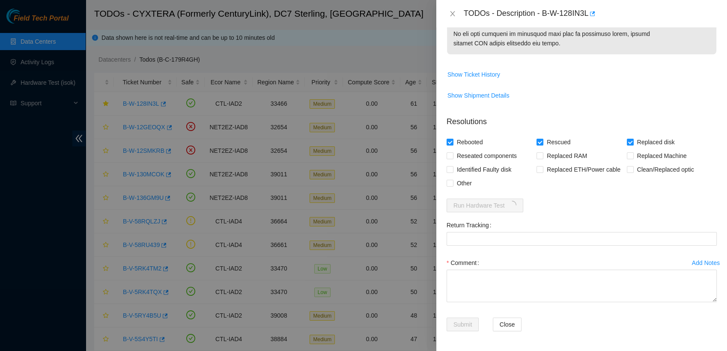
click at [493, 230] on div "Return Tracking" at bounding box center [581, 225] width 270 height 14
click at [493, 238] on Tracking "Return Tracking" at bounding box center [581, 239] width 270 height 14
paste Tracking "425421593792"
type Tracking "425421593792"
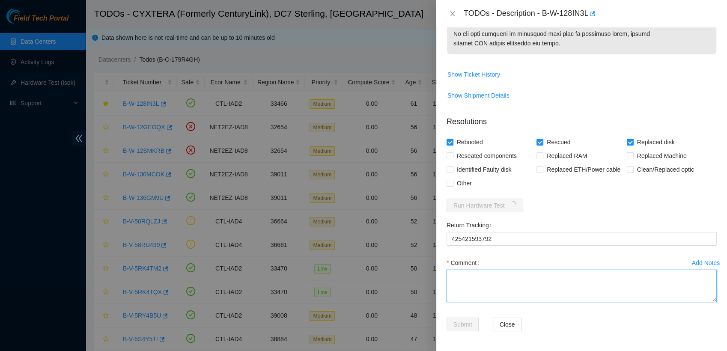
click at [503, 276] on textarea "Comment" at bounding box center [581, 286] width 270 height 33
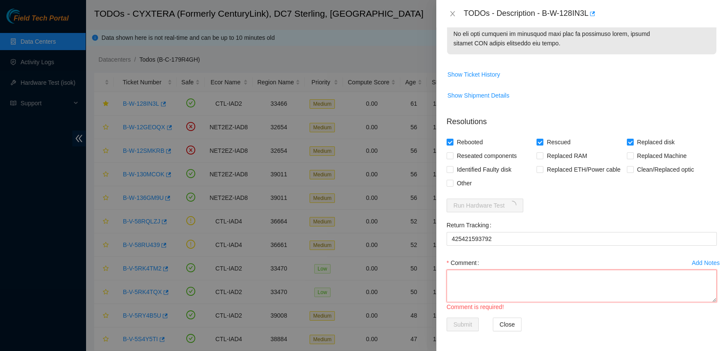
scroll to position [7, 0]
paste textarea "- contacted NOCC atg has completed your request (B-V-5R34BYH, B-V-5R8NULL, B-V-…"
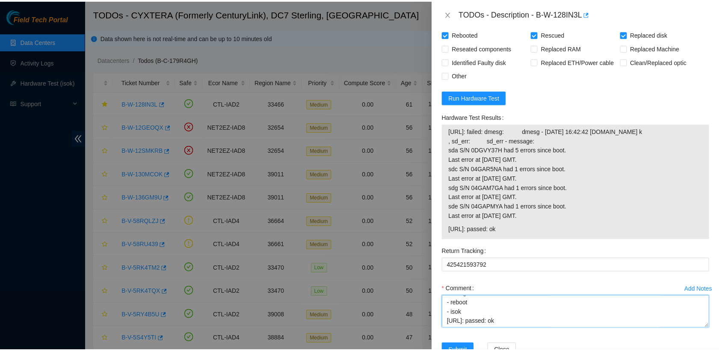
scroll to position [700, 0]
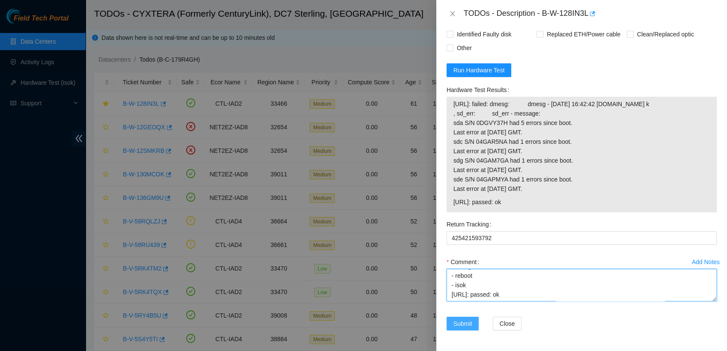
type textarea "- contacted NOCC atg has completed your request (B-V-5R34BYH, B-V-5R8NULL, B-V-…"
click at [460, 327] on span "Submit" at bounding box center [462, 323] width 19 height 9
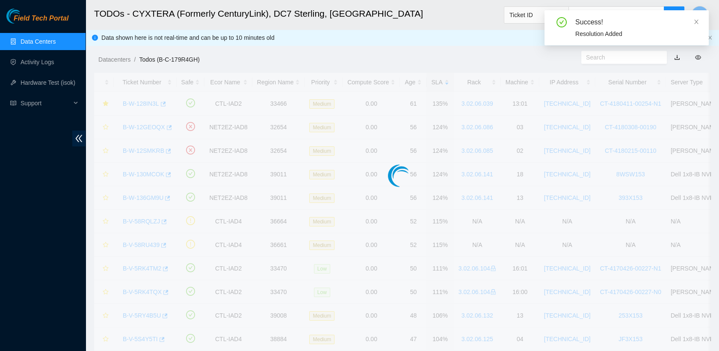
scroll to position [191, 0]
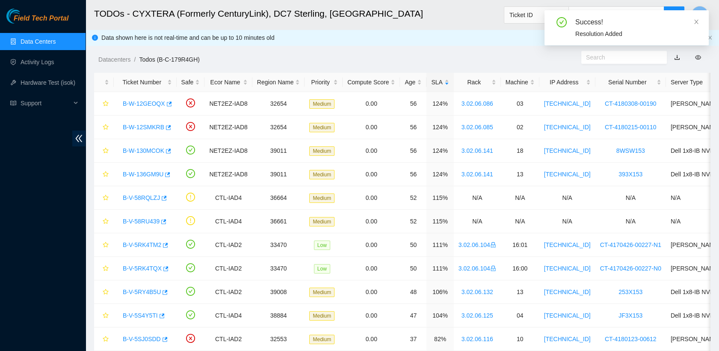
click at [55, 38] on link "Data Centers" at bounding box center [38, 41] width 35 height 7
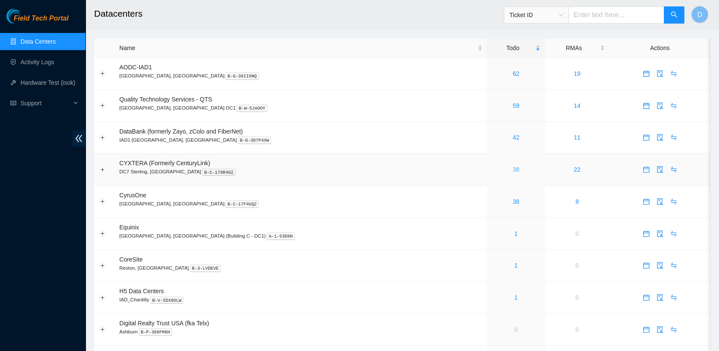
click at [513, 166] on link "38" at bounding box center [516, 169] width 7 height 7
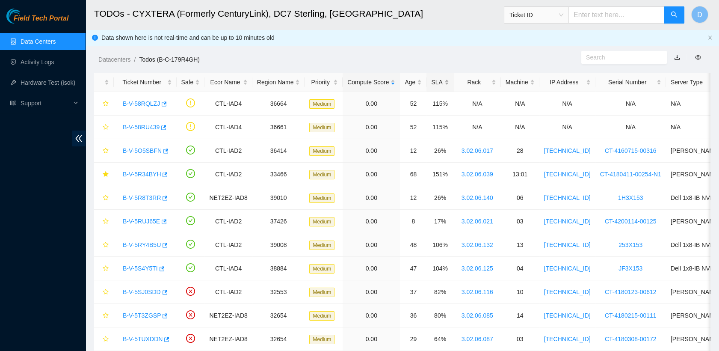
click at [433, 80] on div "SLA" at bounding box center [440, 81] width 18 height 9
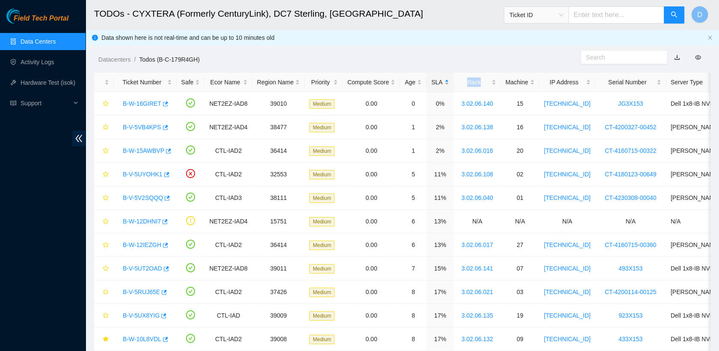
click at [433, 80] on div "SLA" at bounding box center [440, 81] width 18 height 9
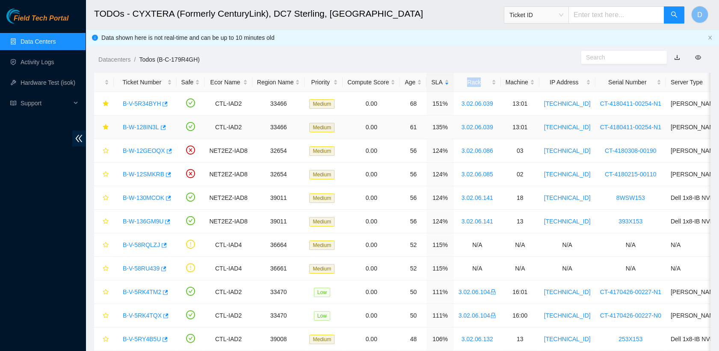
click at [137, 127] on link "B-W-128IN3L" at bounding box center [141, 127] width 36 height 7
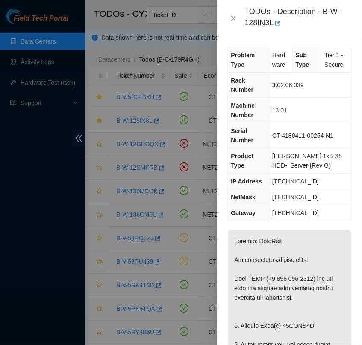
click at [337, 208] on td "[TECHNICAL_ID]" at bounding box center [310, 213] width 83 height 16
